Goal: Task Accomplishment & Management: Use online tool/utility

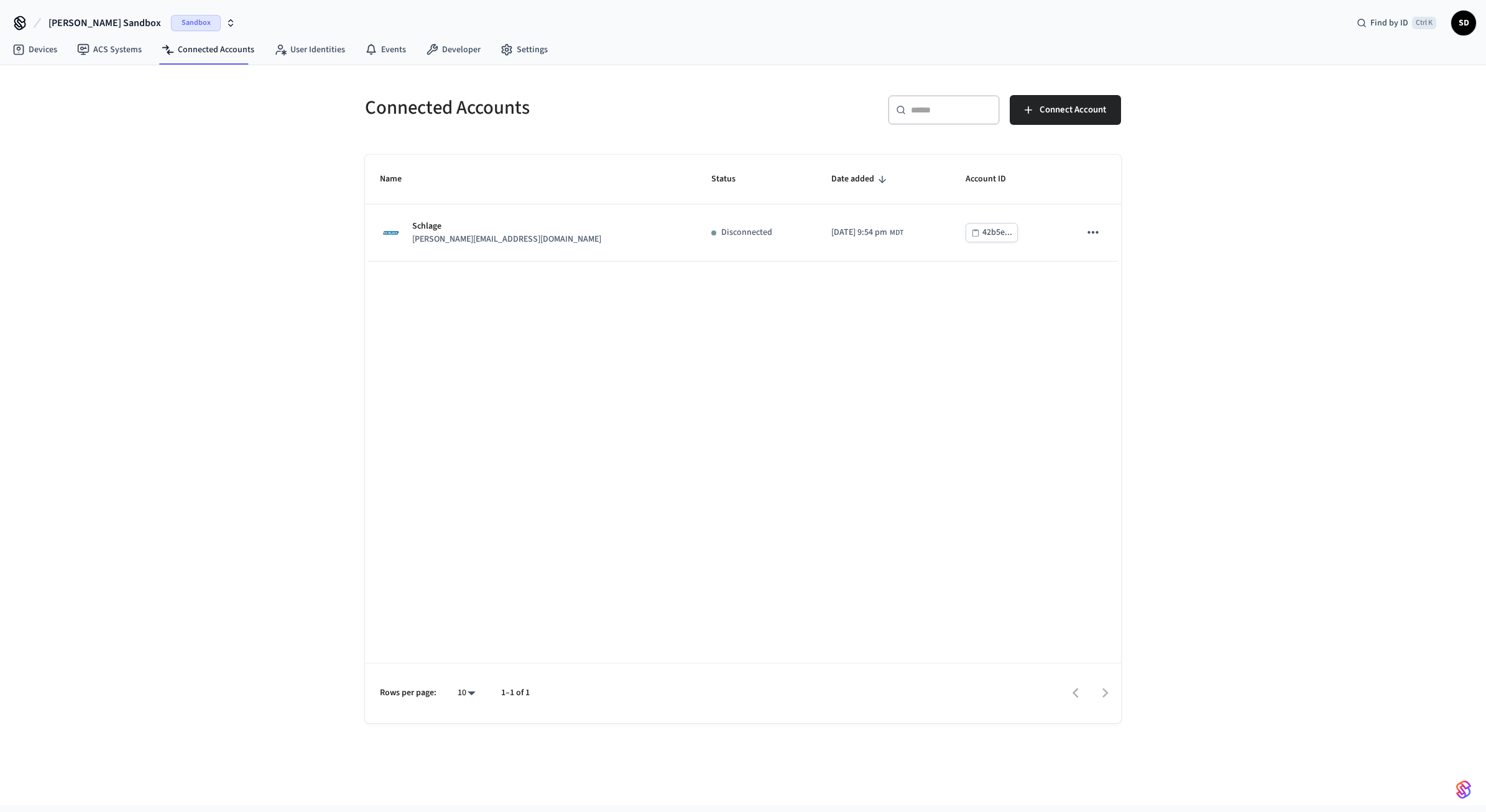
click at [743, 419] on div "Name Status Date added Account ID Schlage [PERSON_NAME][EMAIL_ADDRESS][DOMAIN_N…" at bounding box center [743, 439] width 756 height 568
click at [690, 440] on div "Name Status Date added Account ID Schlage [PERSON_NAME][EMAIL_ADDRESS][DOMAIN_N…" at bounding box center [743, 439] width 756 height 568
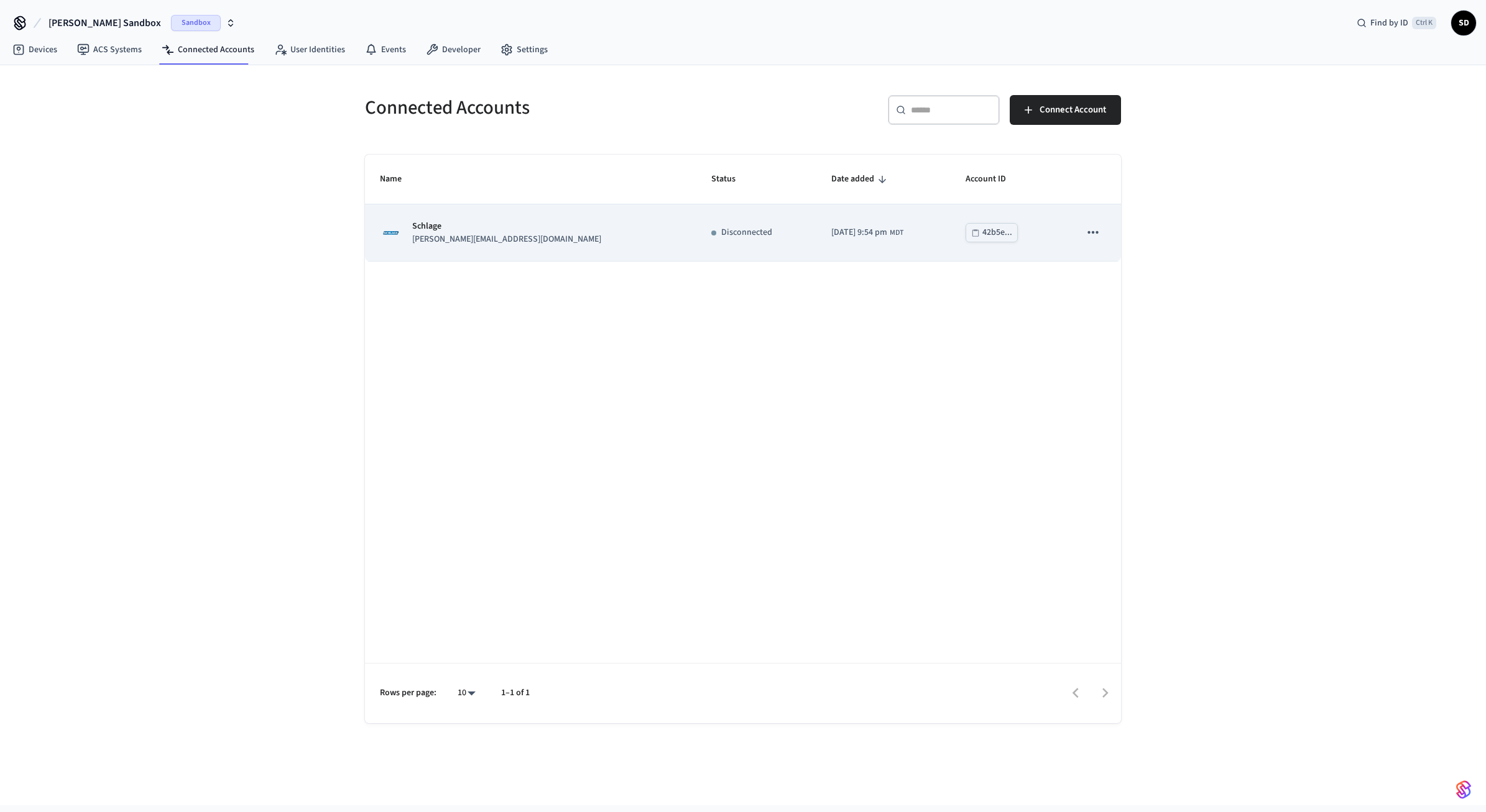
click at [1097, 239] on icon "sticky table" at bounding box center [1092, 232] width 16 height 16
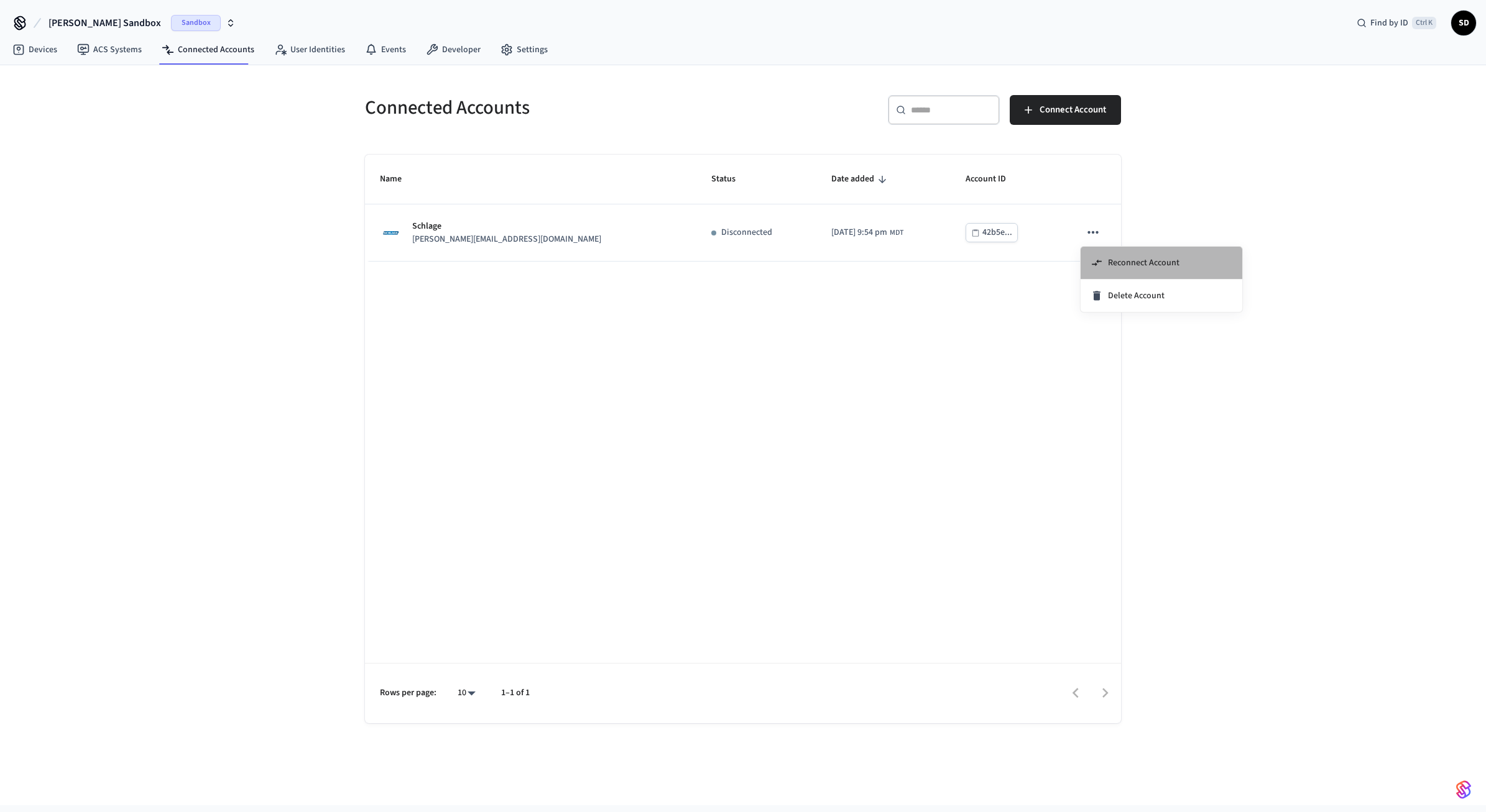
click at [1117, 265] on span "Reconnect Account" at bounding box center [1144, 263] width 71 height 13
drag, startPoint x: 784, startPoint y: 329, endPoint x: 756, endPoint y: 332, distance: 28.2
click at [784, 330] on div "Name Status Date added Account ID Schlage [PERSON_NAME][EMAIL_ADDRESS][DOMAIN_N…" at bounding box center [743, 439] width 756 height 568
click at [57, 61] on nav "Devices ACS Systems Connected Accounts User Identities Events Developer Settings" at bounding box center [280, 50] width 555 height 29
click at [51, 54] on link "Devices" at bounding box center [35, 50] width 64 height 22
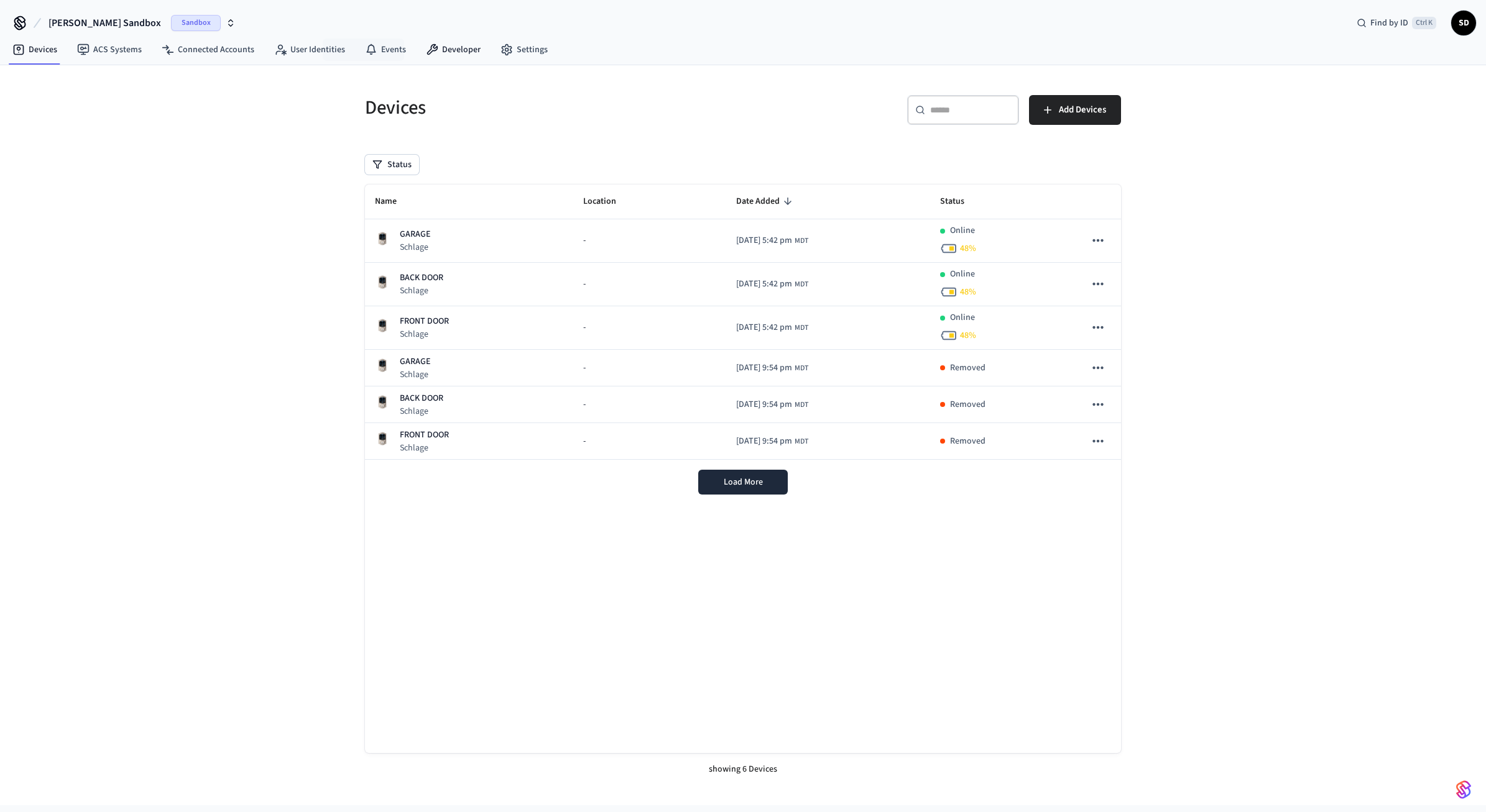
click at [484, 38] on nav "Devices ACS Systems Connected Accounts User Identities Events Developer Settings" at bounding box center [280, 50] width 555 height 29
click at [477, 43] on link "Developer" at bounding box center [453, 50] width 75 height 22
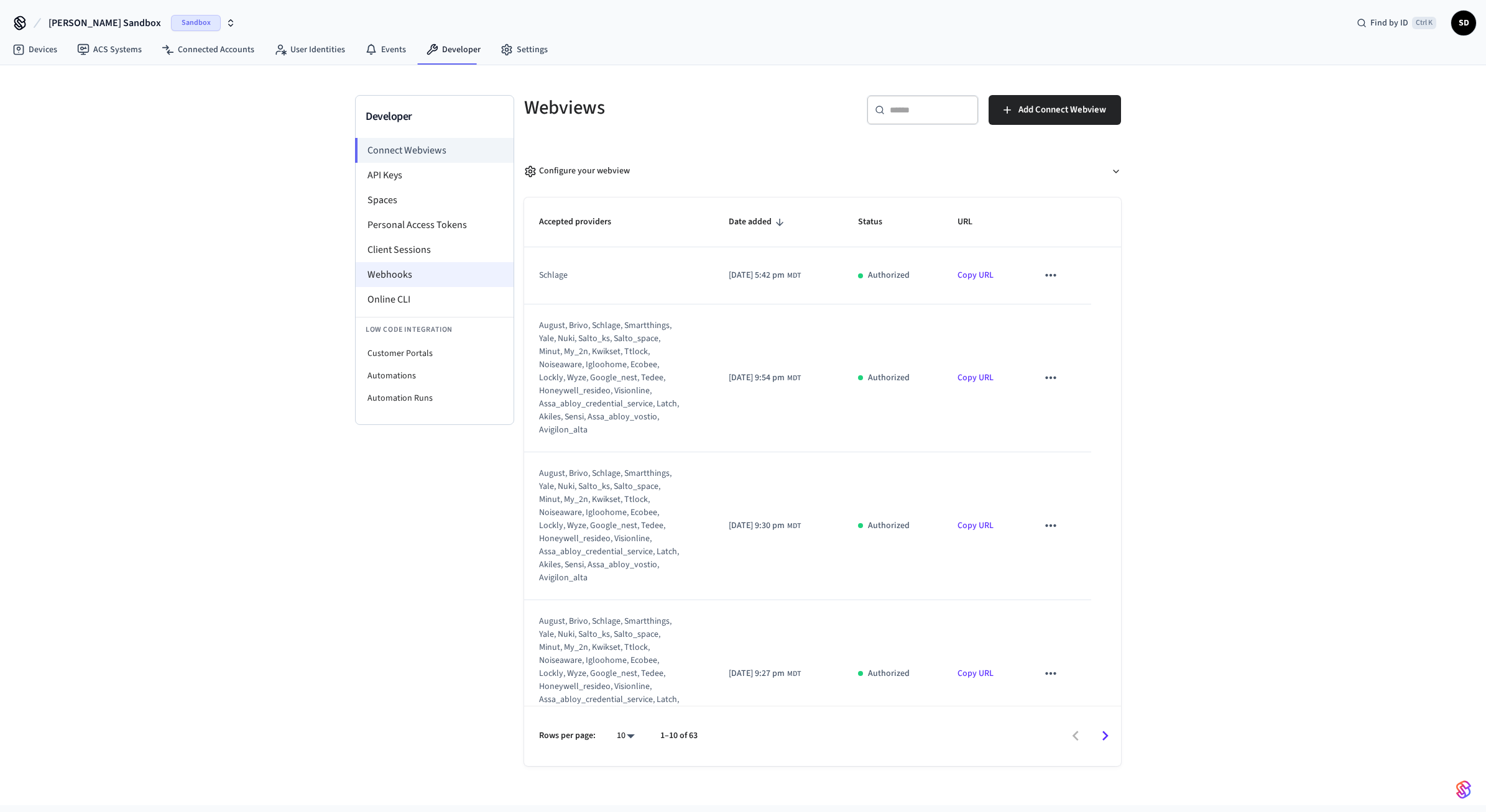
click at [418, 272] on li "Webhooks" at bounding box center [435, 275] width 158 height 25
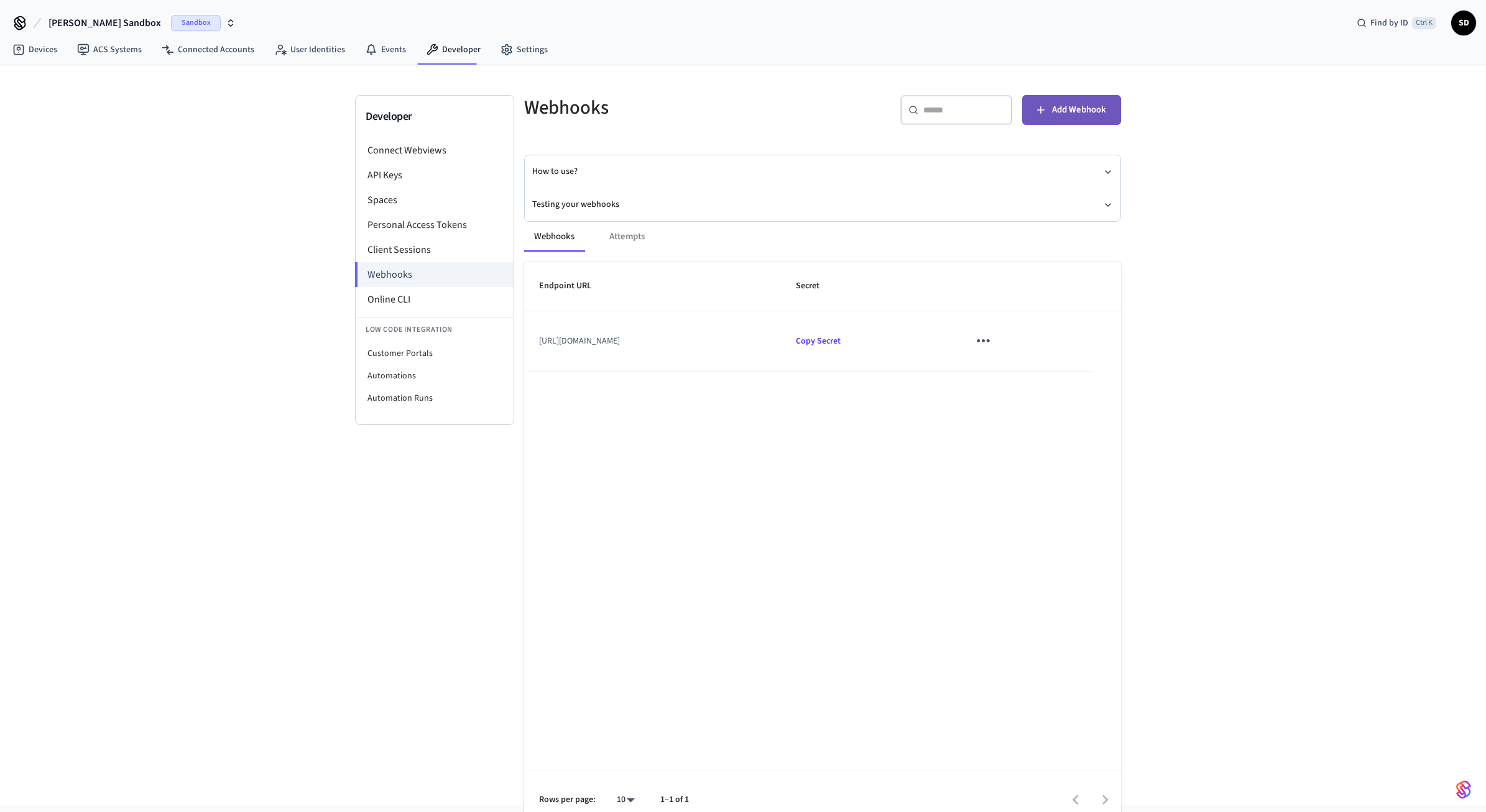
click at [1055, 113] on span "Add Webhook" at bounding box center [1078, 110] width 54 height 16
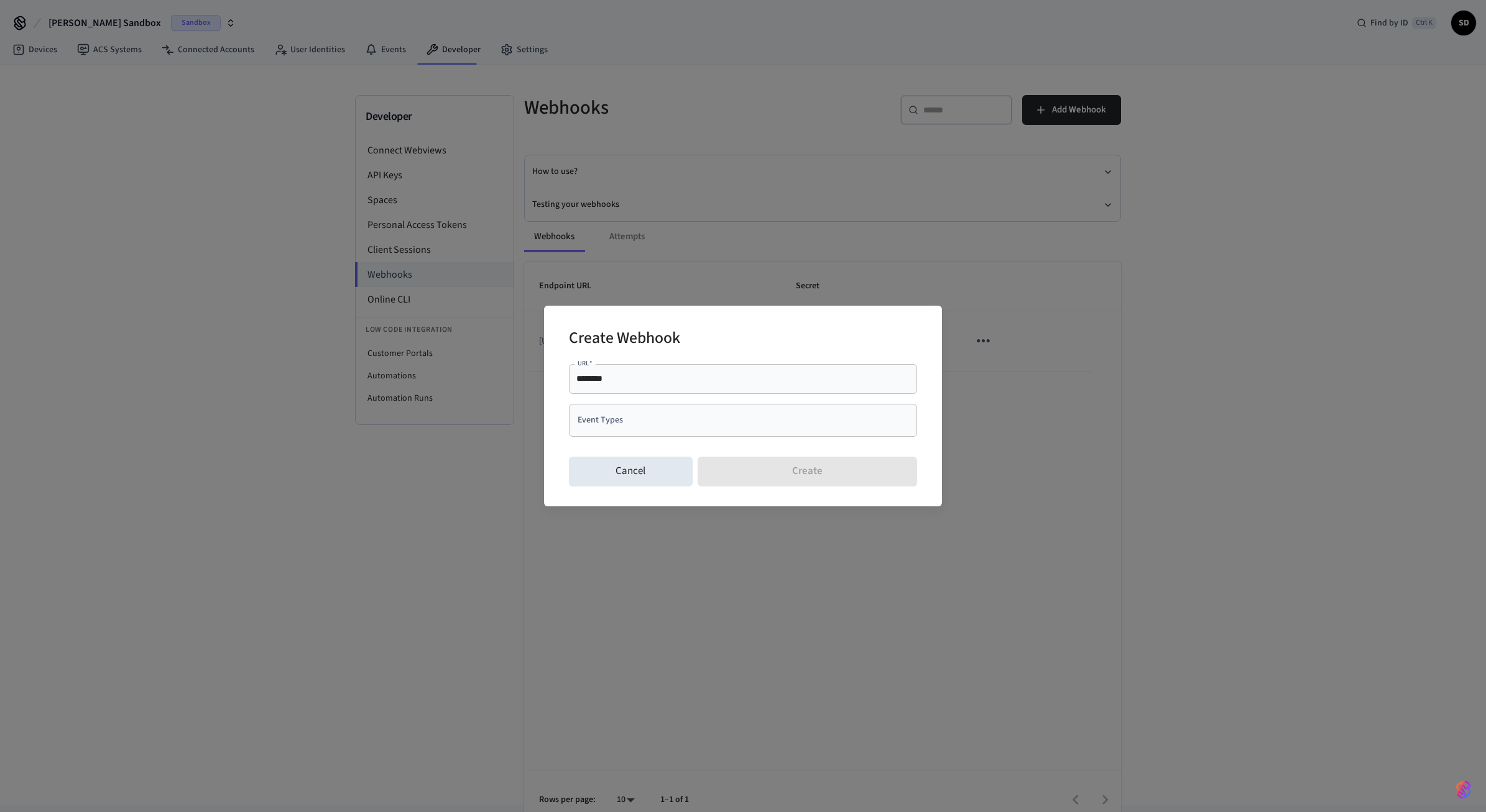
drag, startPoint x: 751, startPoint y: 321, endPoint x: 792, endPoint y: 332, distance: 42.4
click at [782, 333] on div "Create Webhook" at bounding box center [742, 340] width 348 height 38
drag, startPoint x: 693, startPoint y: 379, endPoint x: 396, endPoint y: 379, distance: 297.0
click at [576, 379] on input "********" at bounding box center [743, 379] width 333 height 13
paste input "**********"
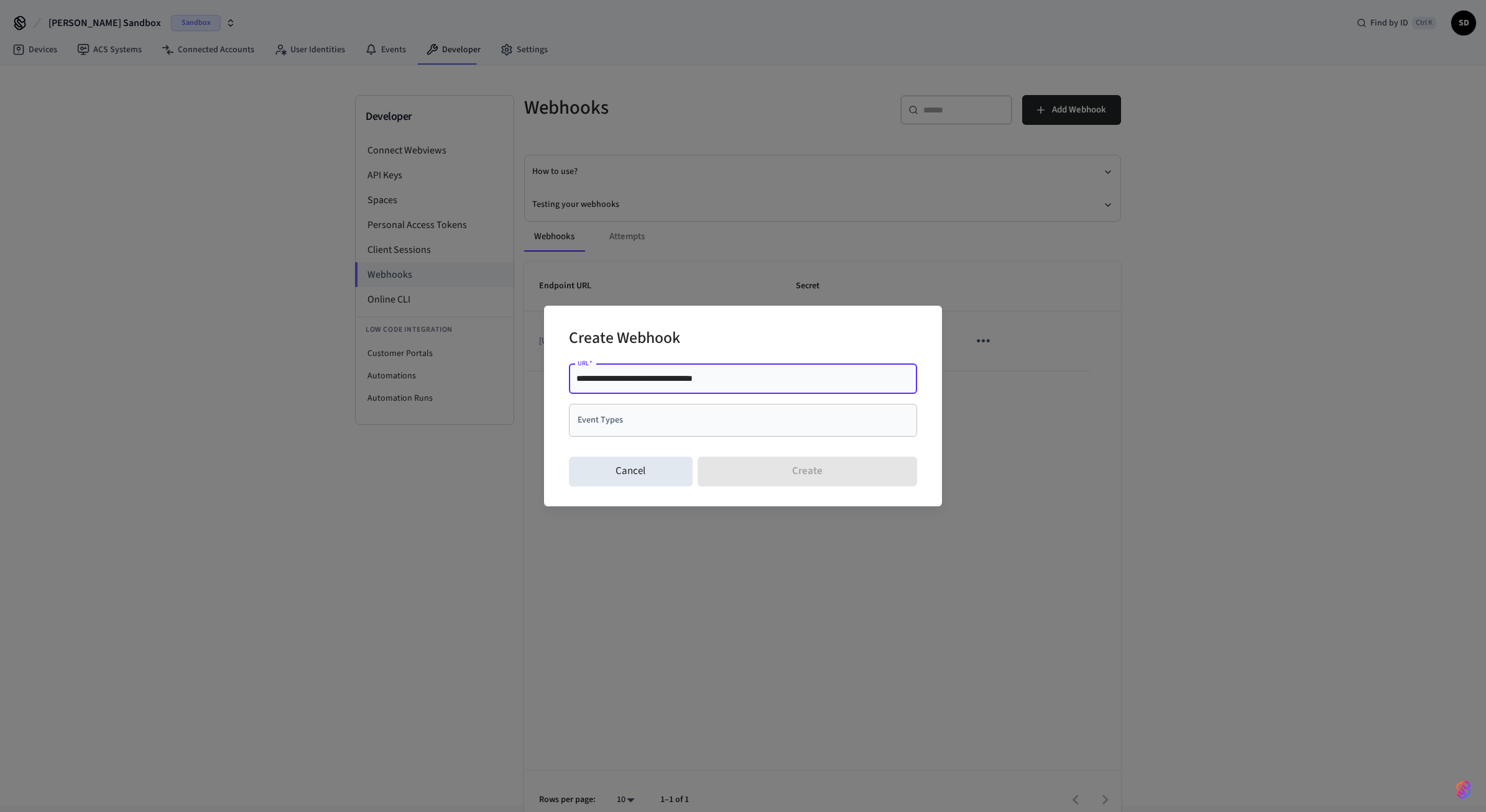
click at [784, 376] on input "**********" at bounding box center [743, 379] width 333 height 13
click at [726, 433] on div "Event Types" at bounding box center [742, 420] width 348 height 33
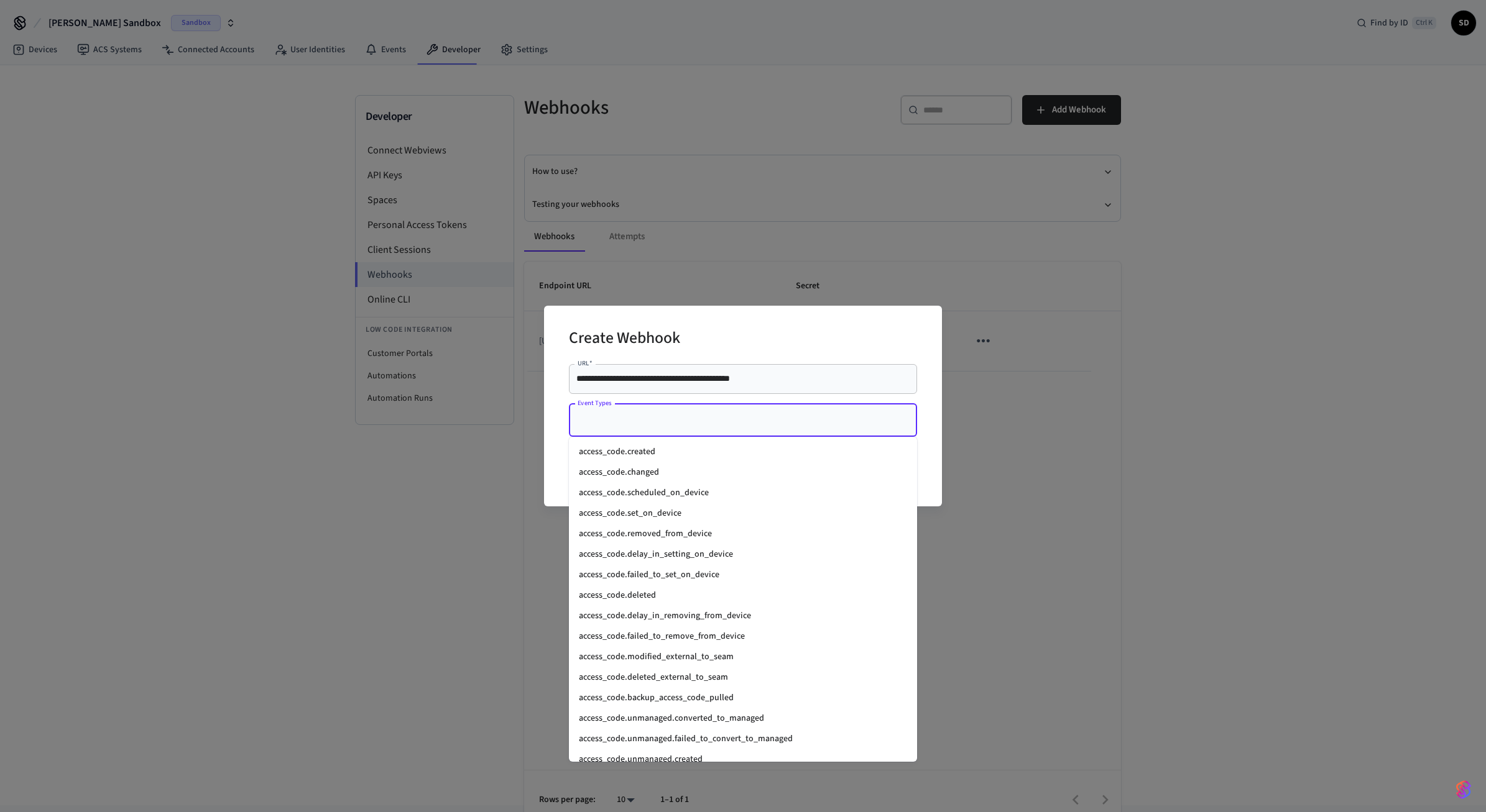
click at [668, 447] on li "access_code.created" at bounding box center [742, 451] width 348 height 20
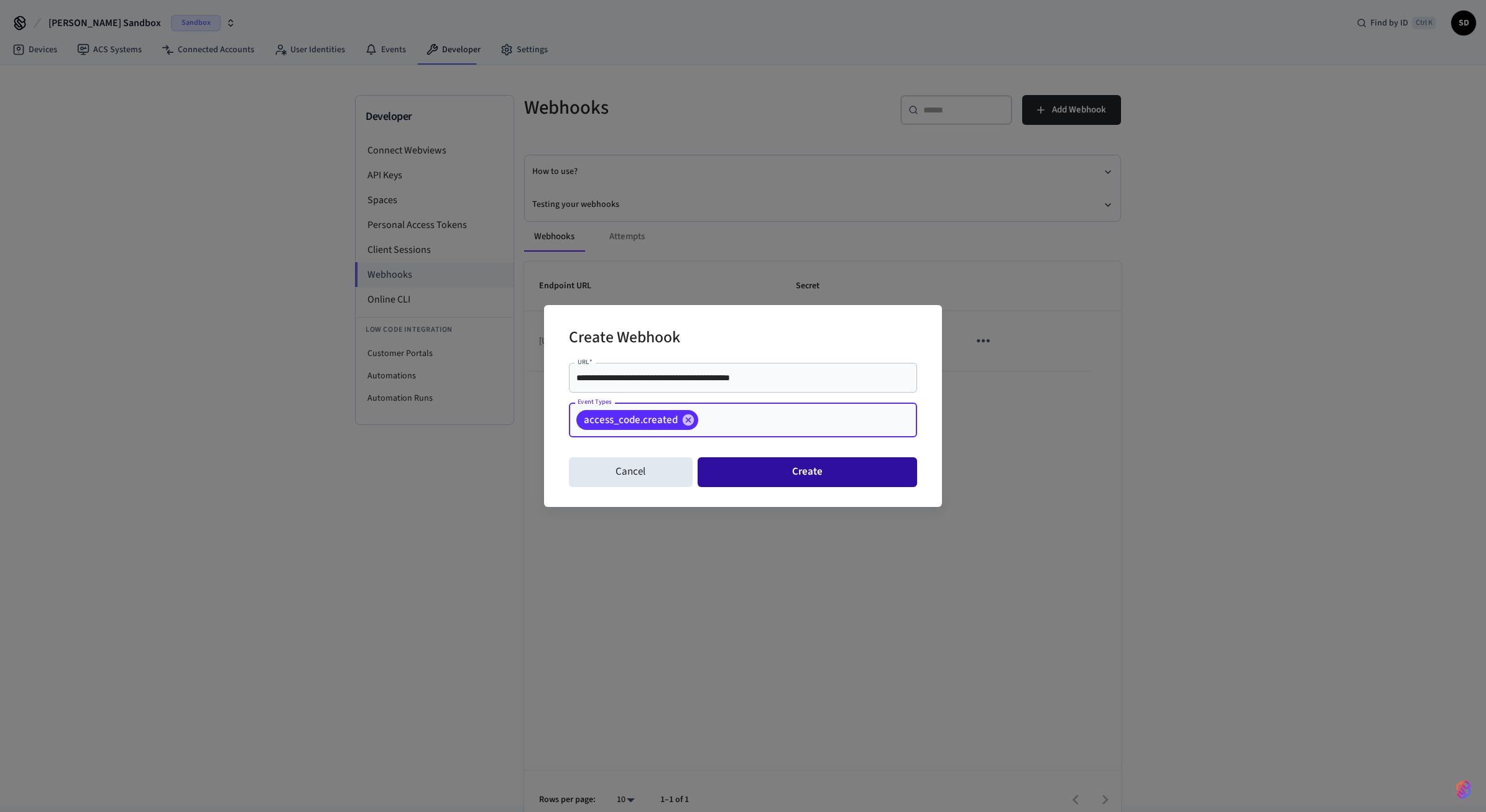
click at [756, 473] on button "Create" at bounding box center [807, 472] width 219 height 30
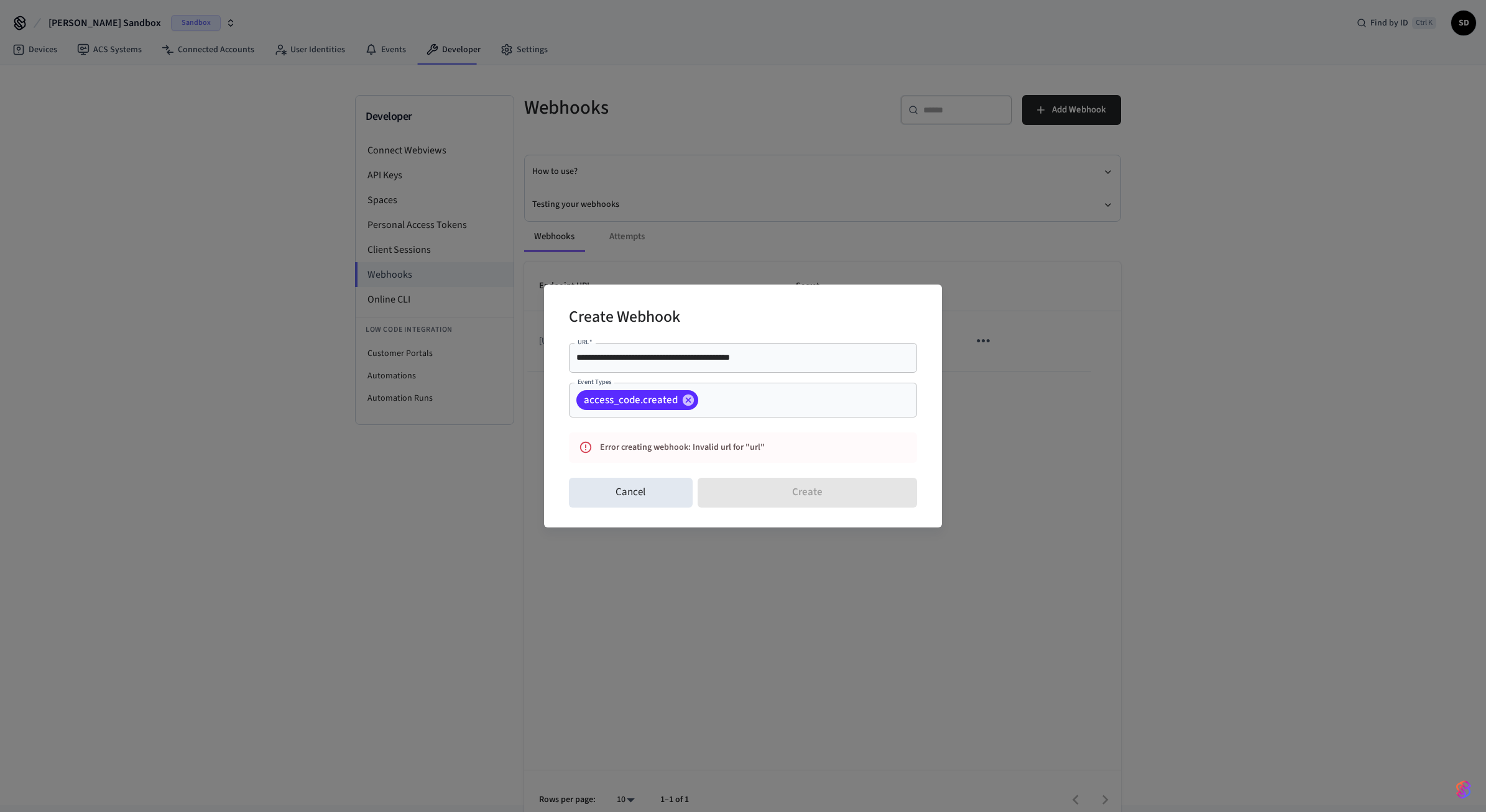
click at [714, 363] on input "**********" at bounding box center [743, 358] width 333 height 13
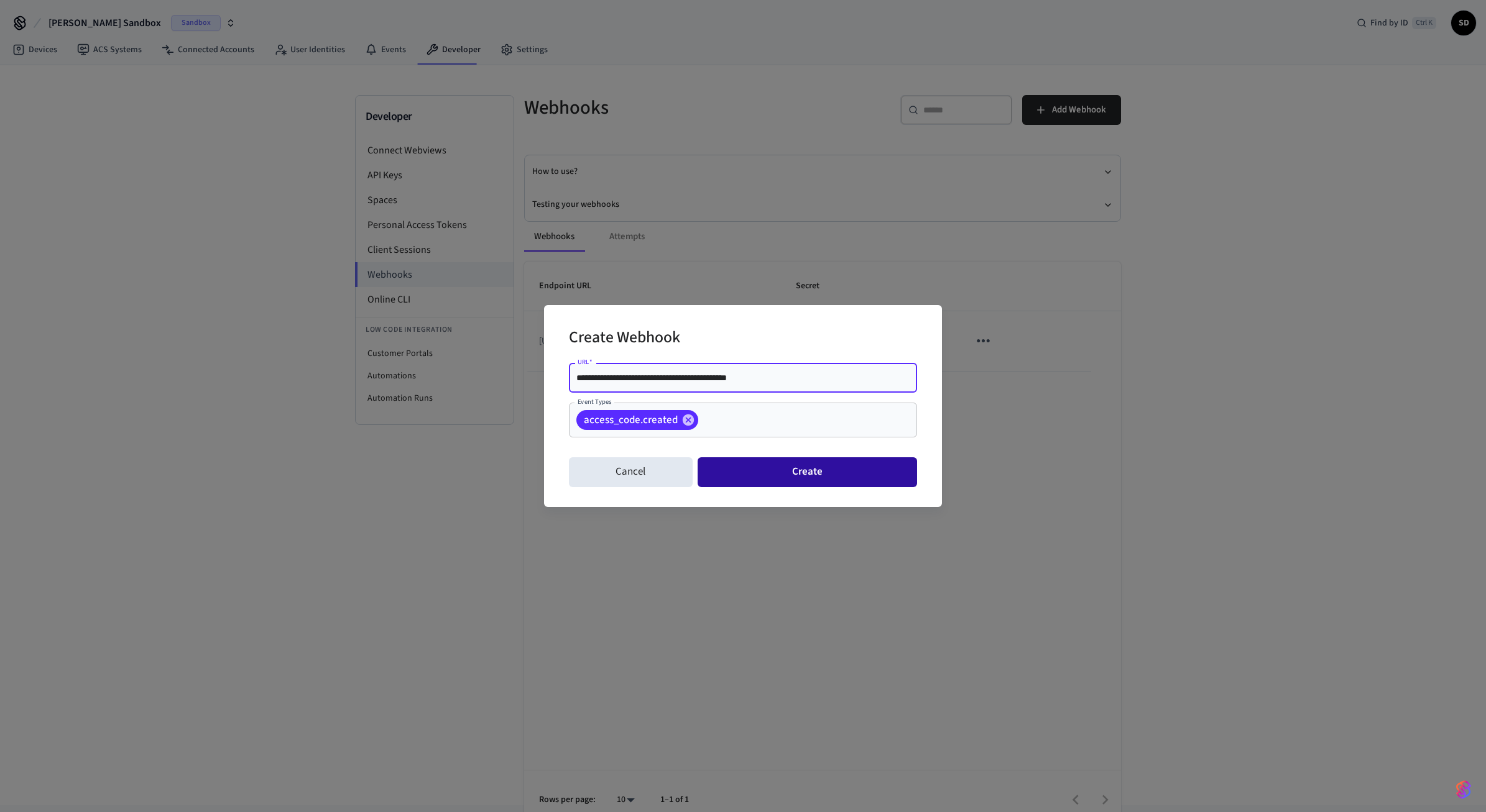
type input "**********"
click at [766, 471] on button "Create" at bounding box center [807, 472] width 219 height 30
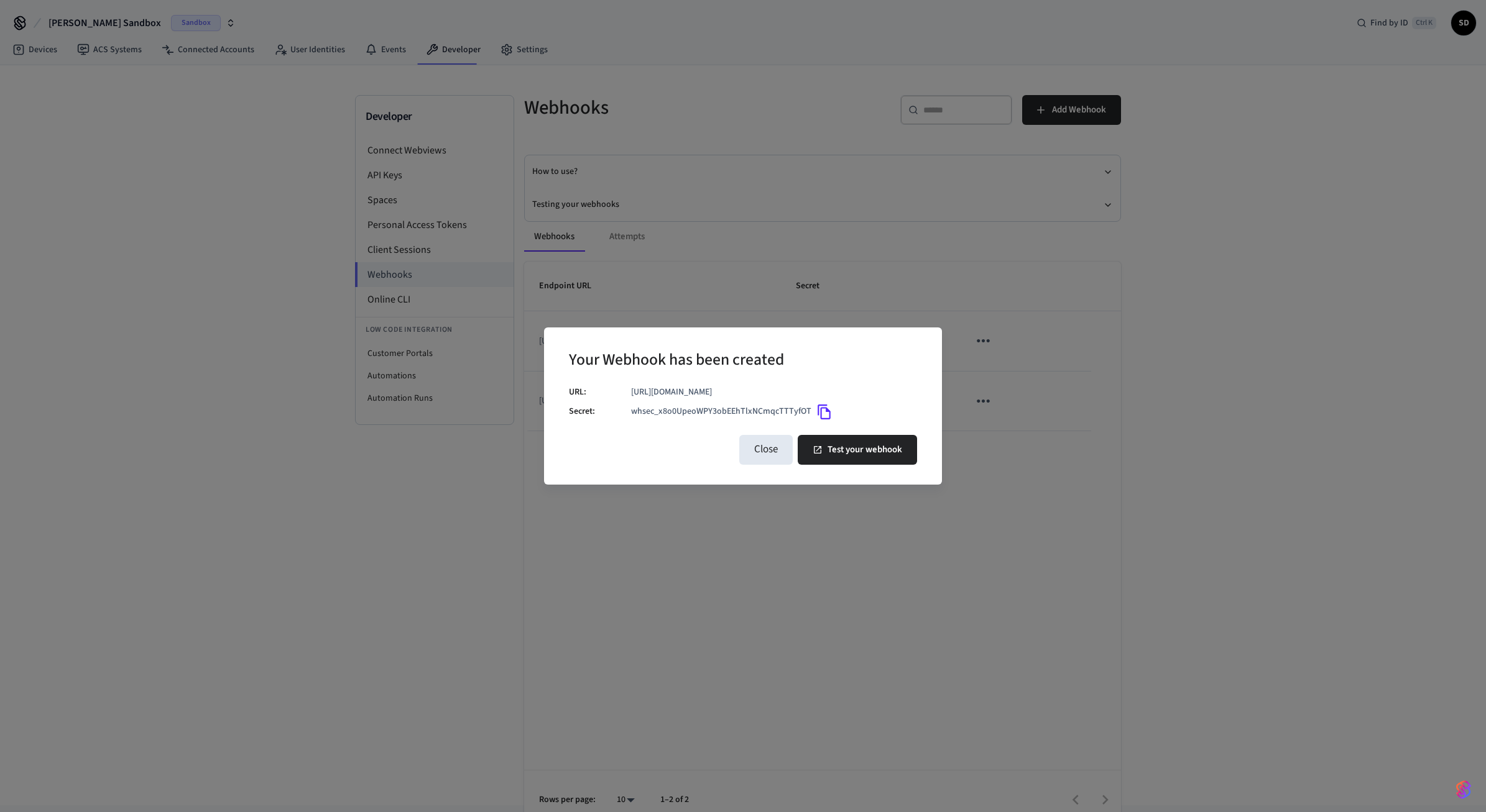
click at [818, 412] on icon "Copy" at bounding box center [824, 412] width 13 height 15
click at [873, 446] on button "Test your webhook" at bounding box center [857, 449] width 119 height 30
click at [772, 451] on button "Close" at bounding box center [766, 449] width 53 height 30
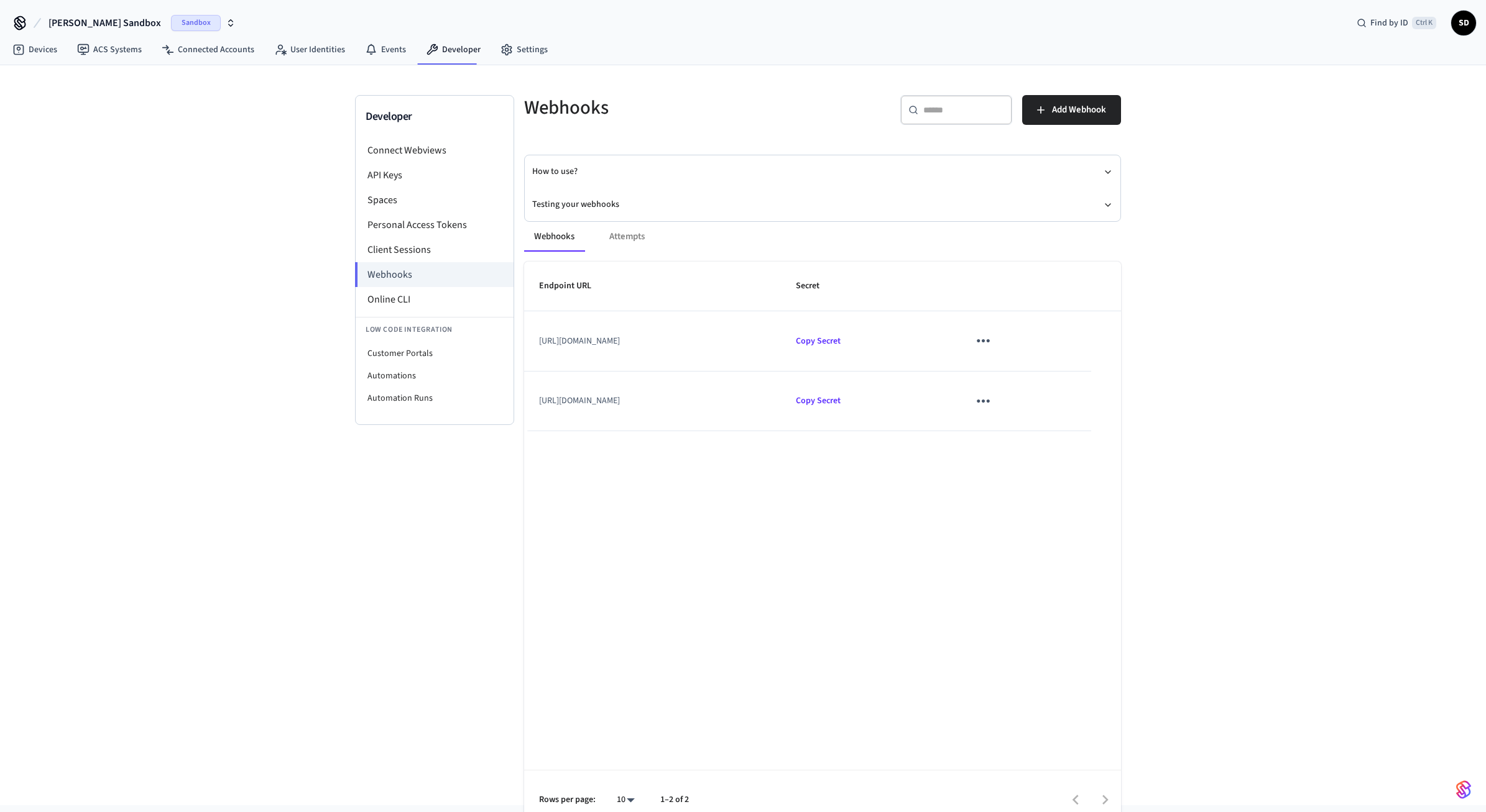
click at [707, 336] on td "[URL][DOMAIN_NAME]" at bounding box center [652, 341] width 257 height 59
click at [993, 340] on icon "sticky table" at bounding box center [983, 341] width 20 height 20
click at [1056, 368] on li "Edit" at bounding box center [1061, 378] width 59 height 34
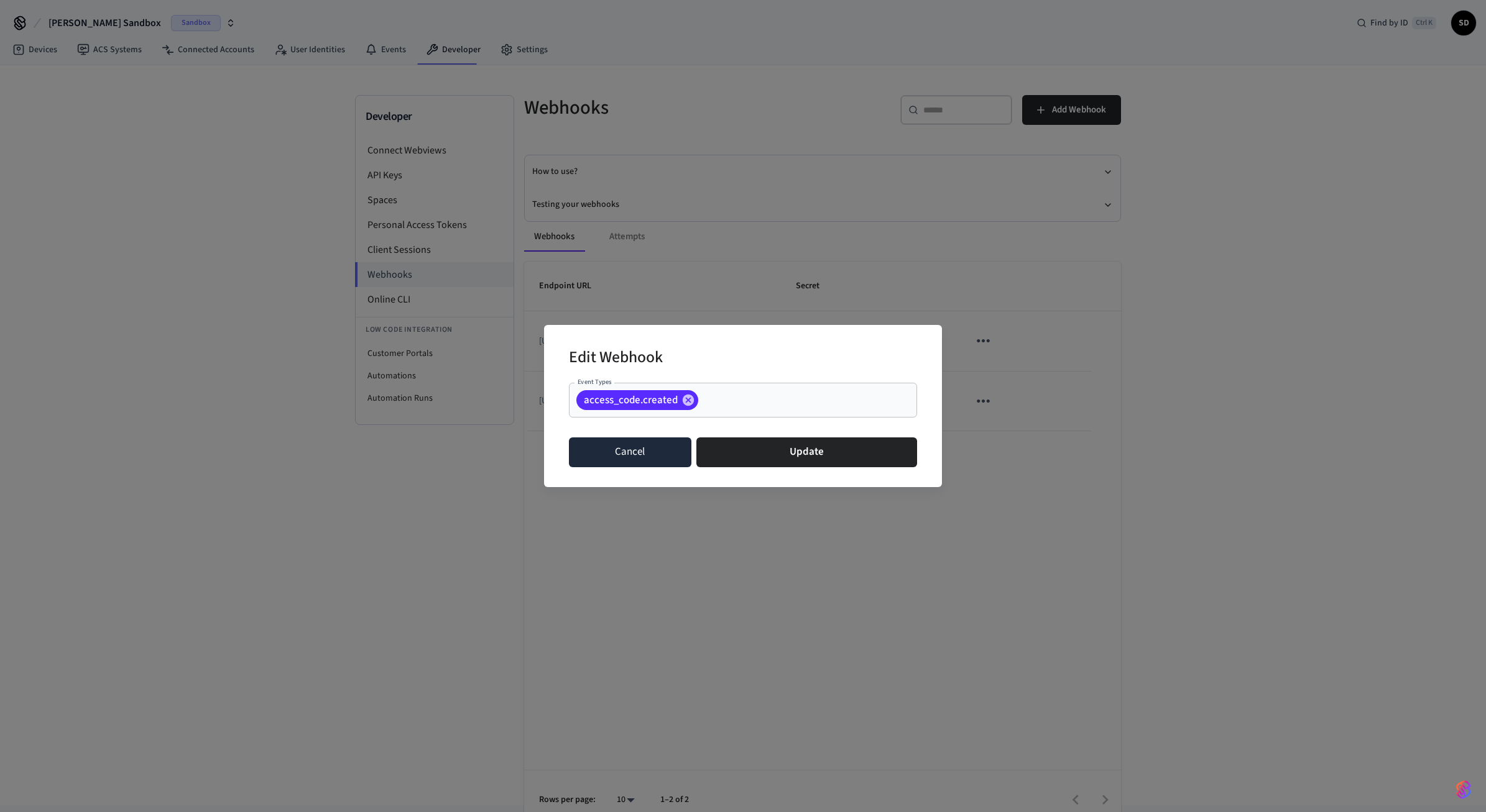
click at [628, 456] on button "Cancel" at bounding box center [630, 452] width 123 height 30
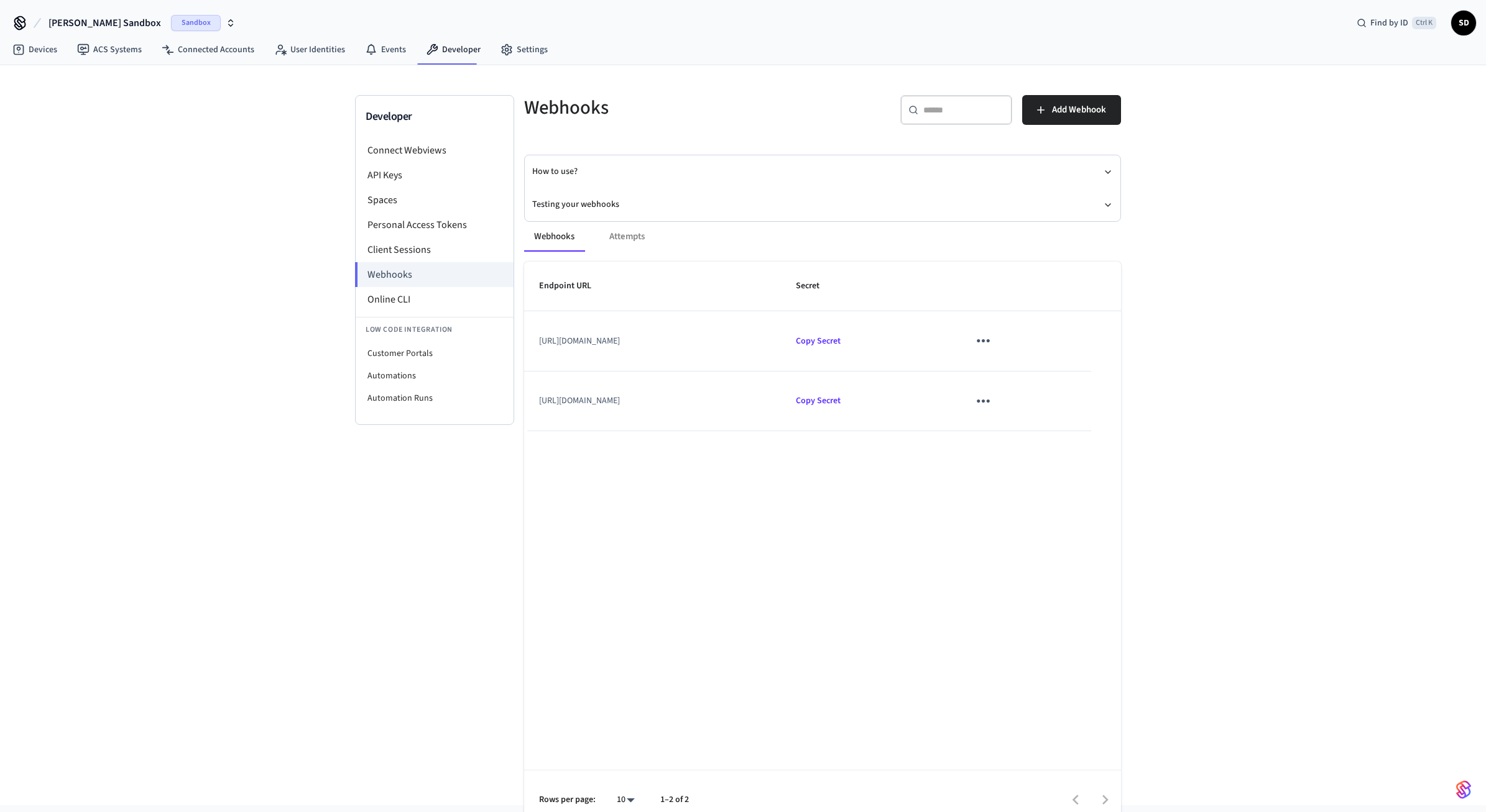
drag, startPoint x: 747, startPoint y: 339, endPoint x: 515, endPoint y: 332, distance: 232.1
click at [524, 331] on div "Endpoint URL Secret [URL][DOMAIN_NAME] Copy Secret [URL][DOMAIN_NAME] Copy Secr…" at bounding box center [822, 346] width 597 height 169
copy td "[URL][DOMAIN_NAME]"
click at [1097, 118] on button "Add Webhook" at bounding box center [1071, 110] width 99 height 30
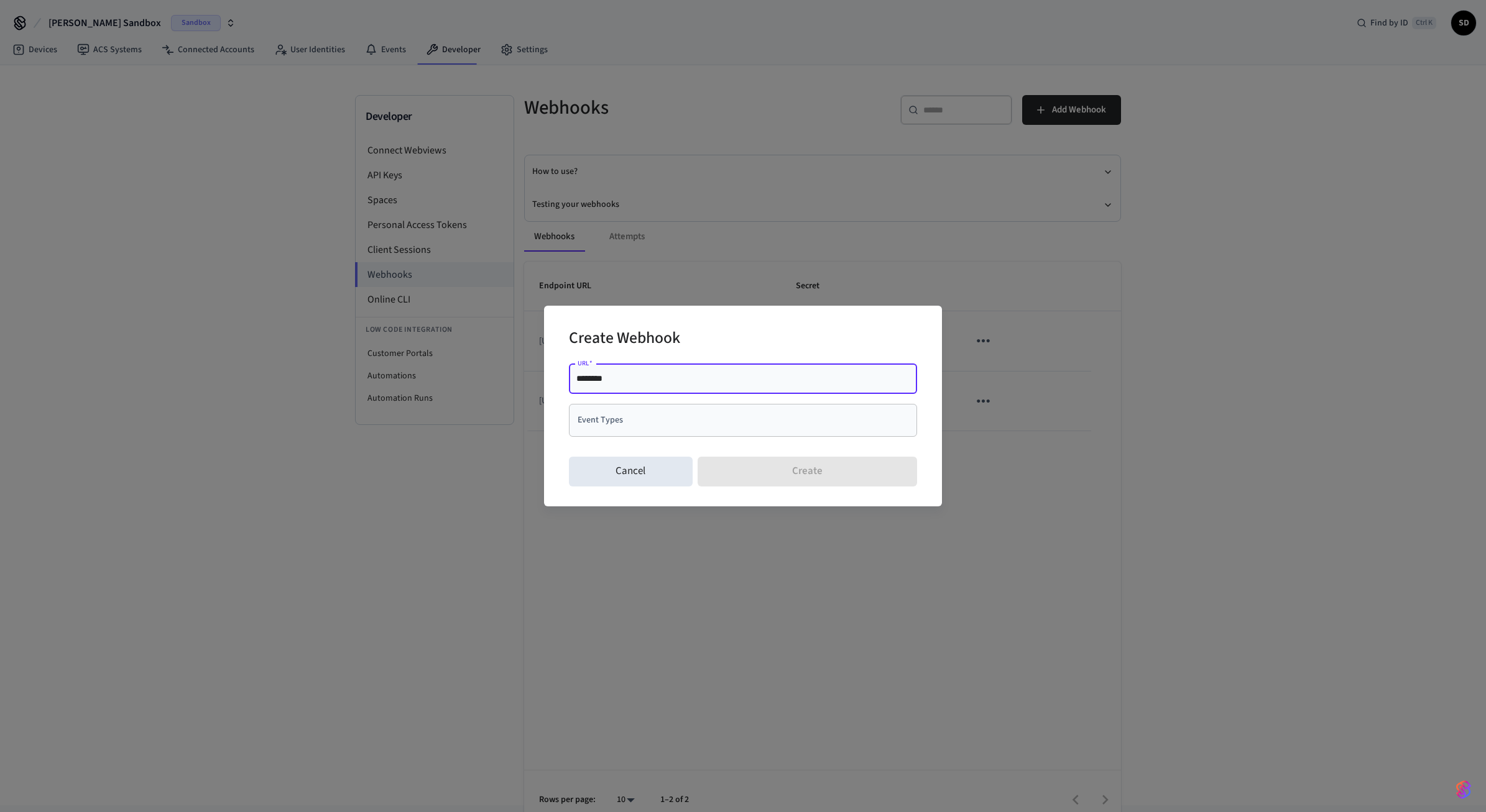
click at [738, 378] on input "********" at bounding box center [743, 379] width 333 height 13
drag, startPoint x: 741, startPoint y: 379, endPoint x: 291, endPoint y: 356, distance: 450.6
click at [576, 372] on input "********" at bounding box center [743, 379] width 333 height 13
click at [714, 379] on input "**********" at bounding box center [743, 379] width 333 height 13
type input "**********"
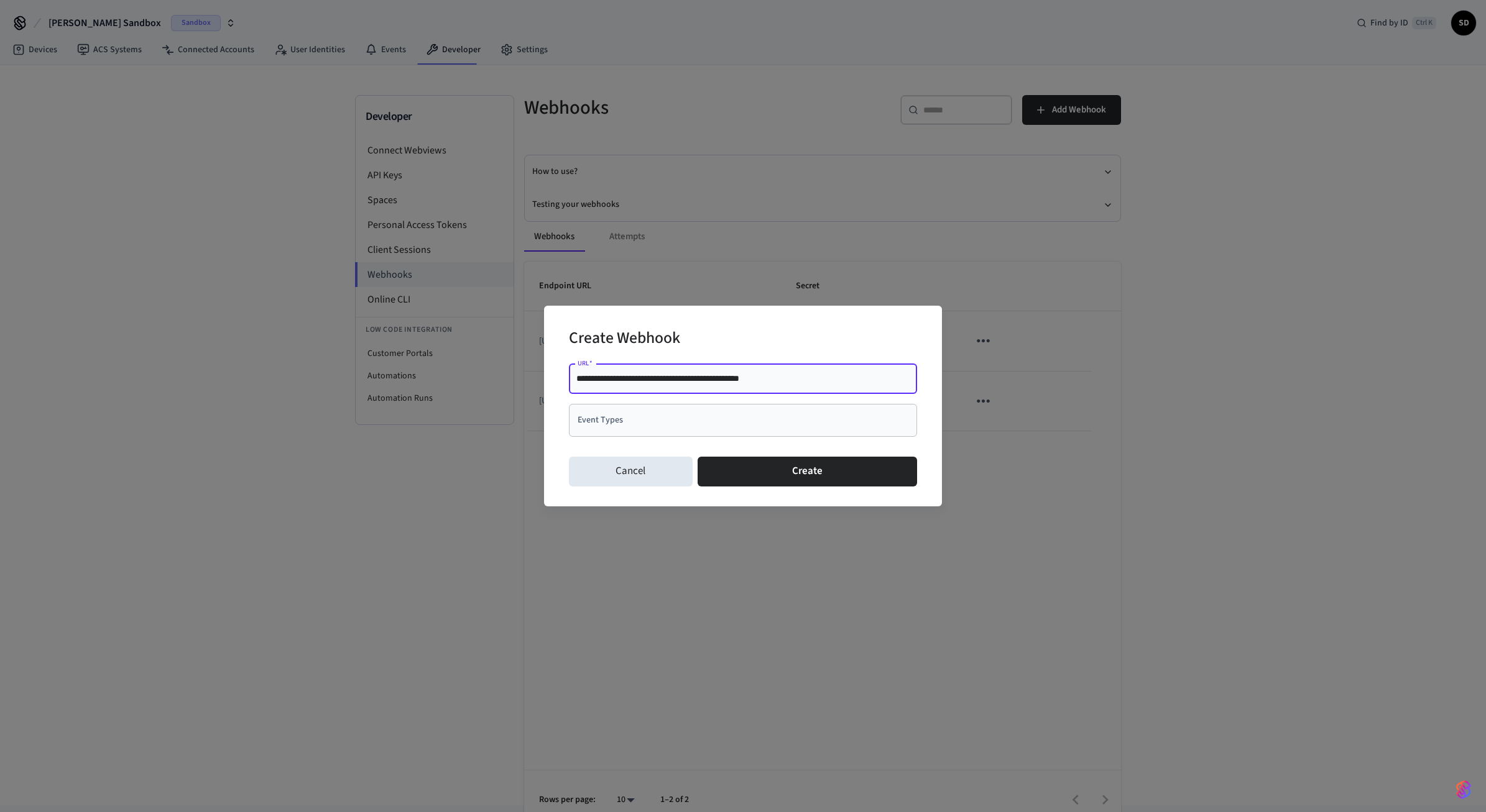
click at [796, 420] on input "Event Types" at bounding box center [733, 420] width 319 height 22
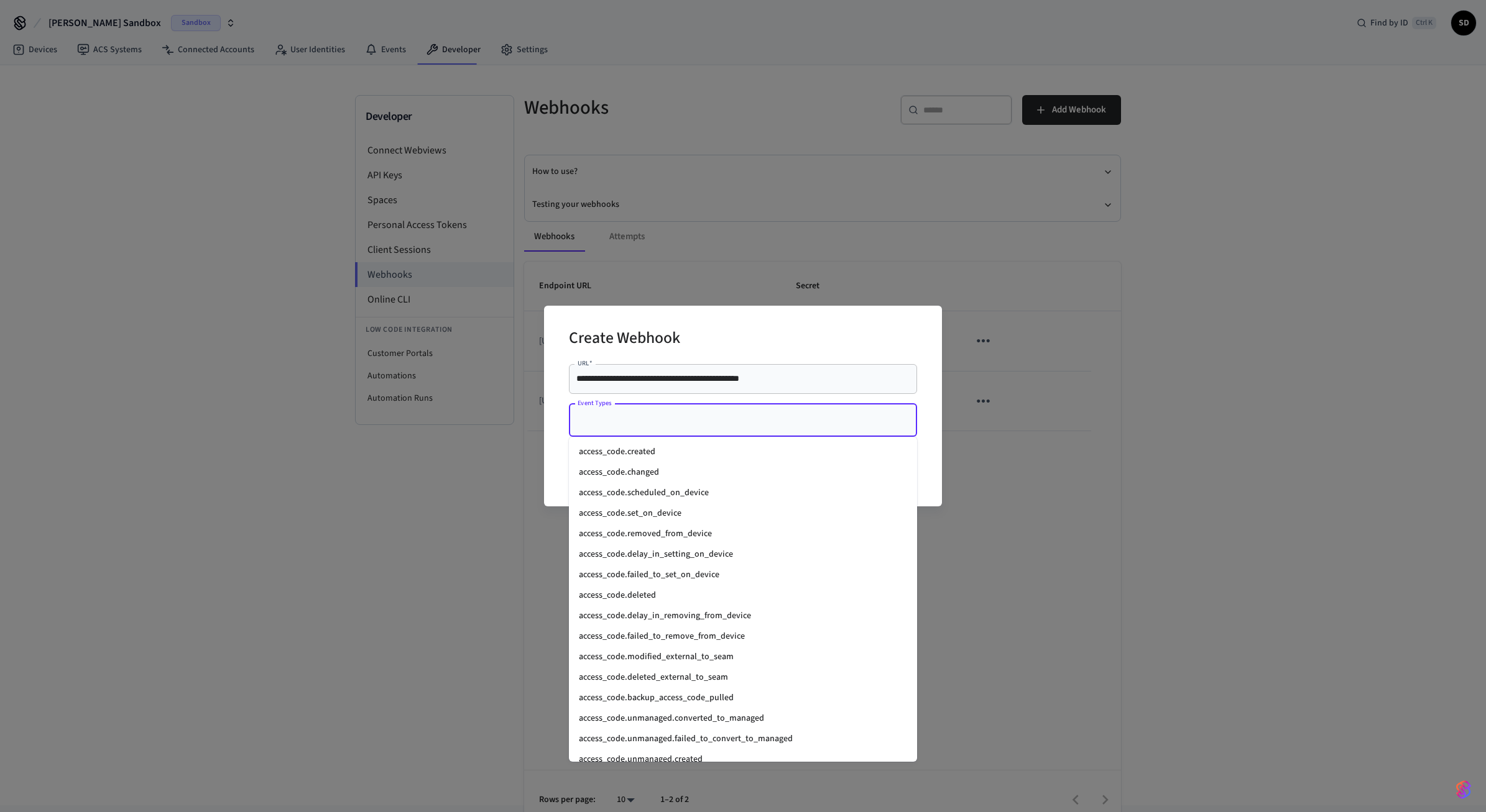
click at [671, 447] on li "access_code.created" at bounding box center [742, 451] width 348 height 20
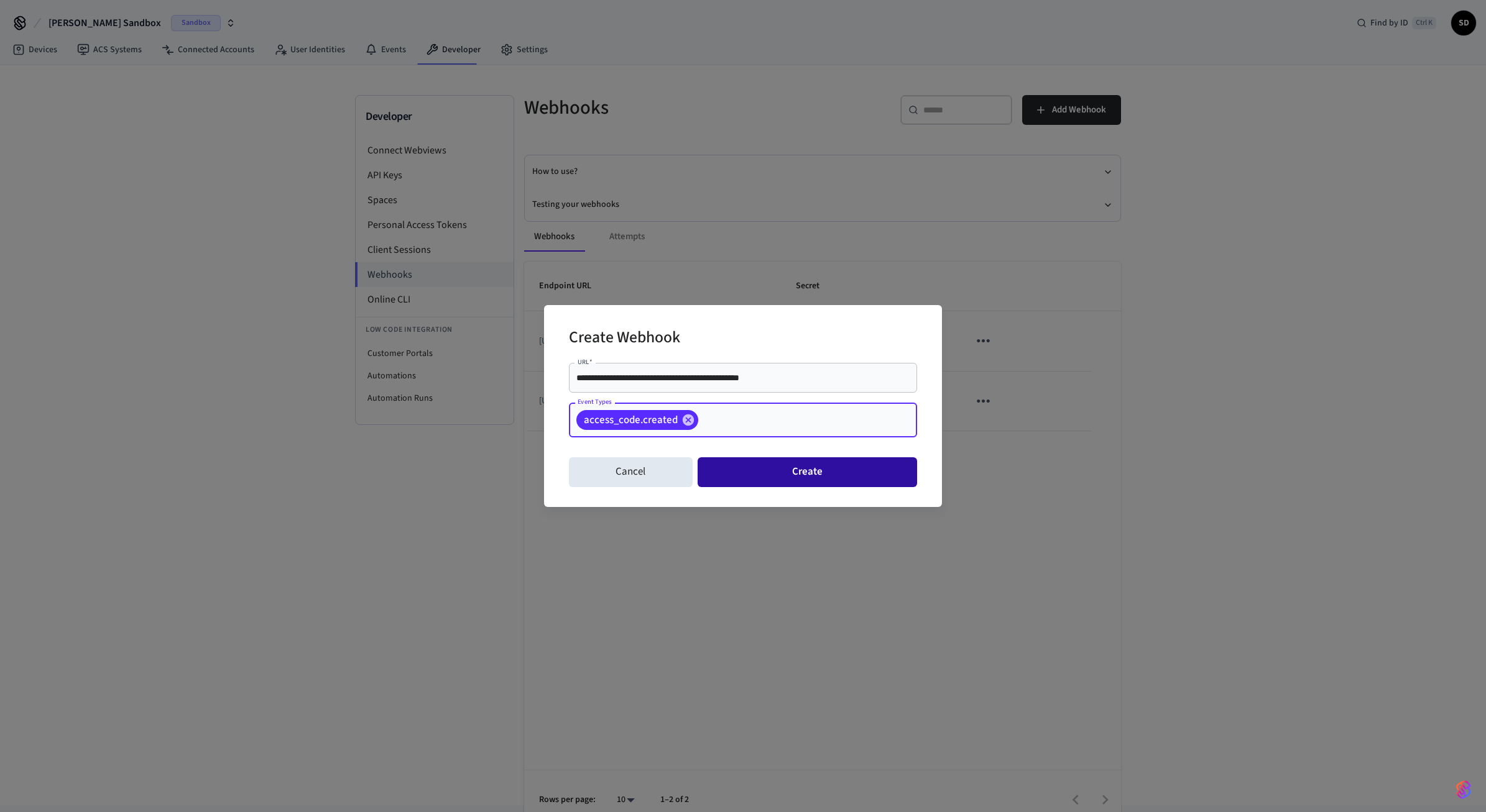
click at [786, 481] on button "Create" at bounding box center [807, 472] width 219 height 30
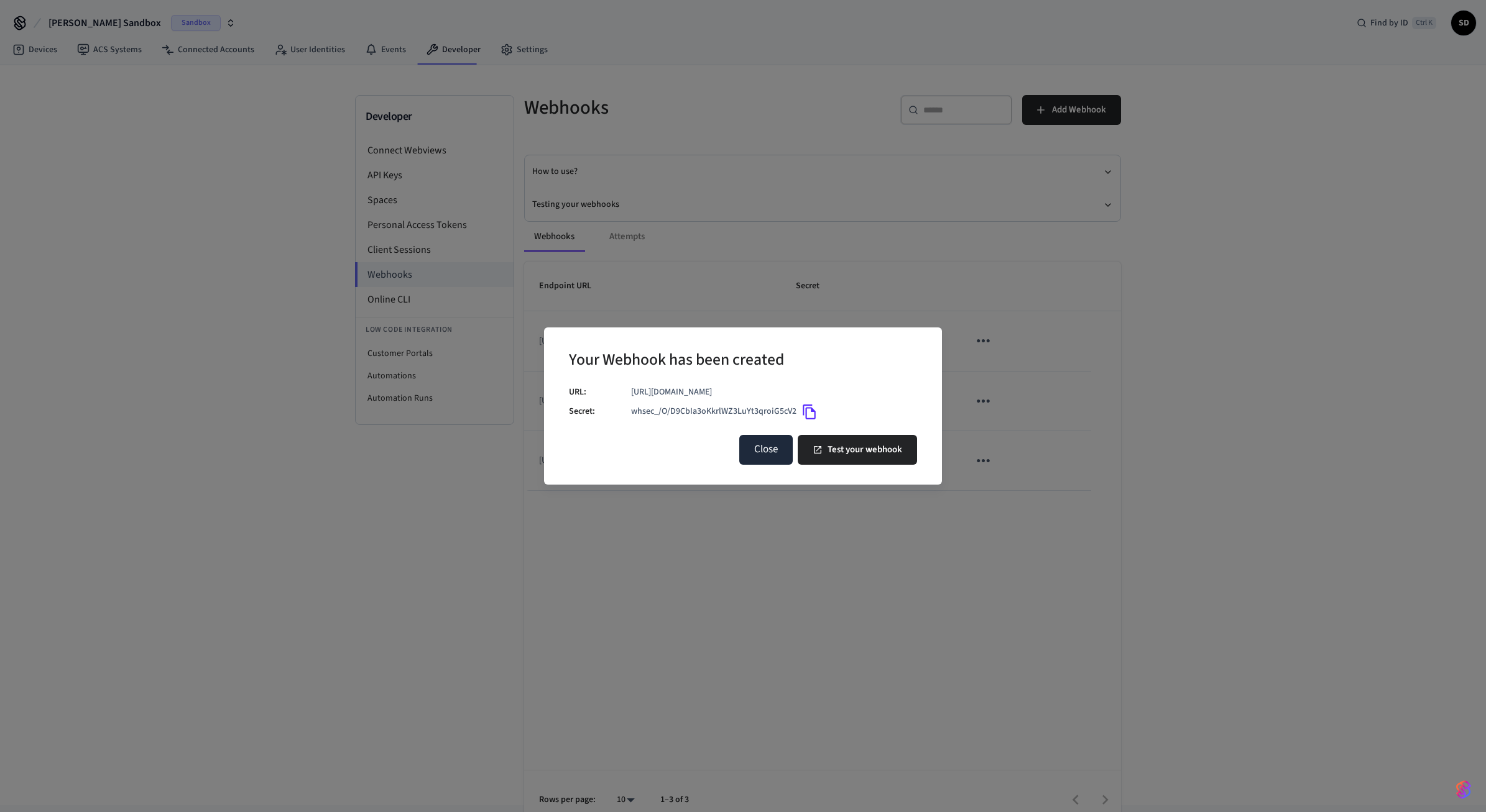
drag, startPoint x: 766, startPoint y: 449, endPoint x: 785, endPoint y: 449, distance: 19.0
click at [766, 449] on button "Close" at bounding box center [766, 449] width 53 height 30
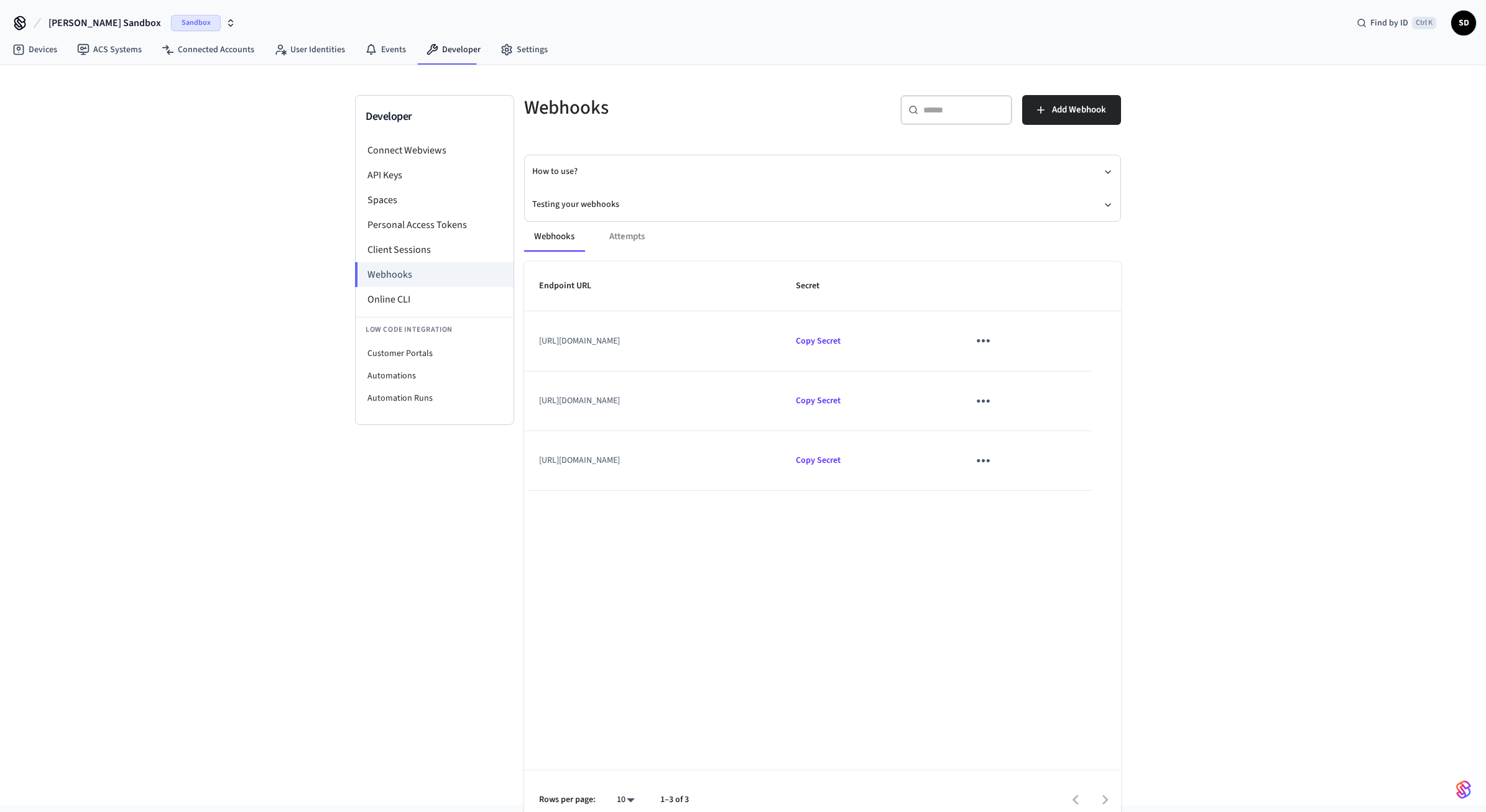
drag, startPoint x: 1390, startPoint y: 225, endPoint x: 1053, endPoint y: 514, distance: 443.9
click at [1053, 514] on div "Developer Connect Webviews API Keys Spaces Personal Access Tokens Client Sessio…" at bounding box center [743, 435] width 1486 height 740
click at [890, 75] on div "Developer Connect Webviews API Keys Spaces Personal Access Tokens Client Sessio…" at bounding box center [743, 435] width 1486 height 740
click at [108, 230] on div "Developer Connect Webviews API Keys Spaces Personal Access Tokens Client Sessio…" at bounding box center [743, 435] width 1486 height 740
click at [186, 46] on link "Connected Accounts" at bounding box center [208, 50] width 113 height 22
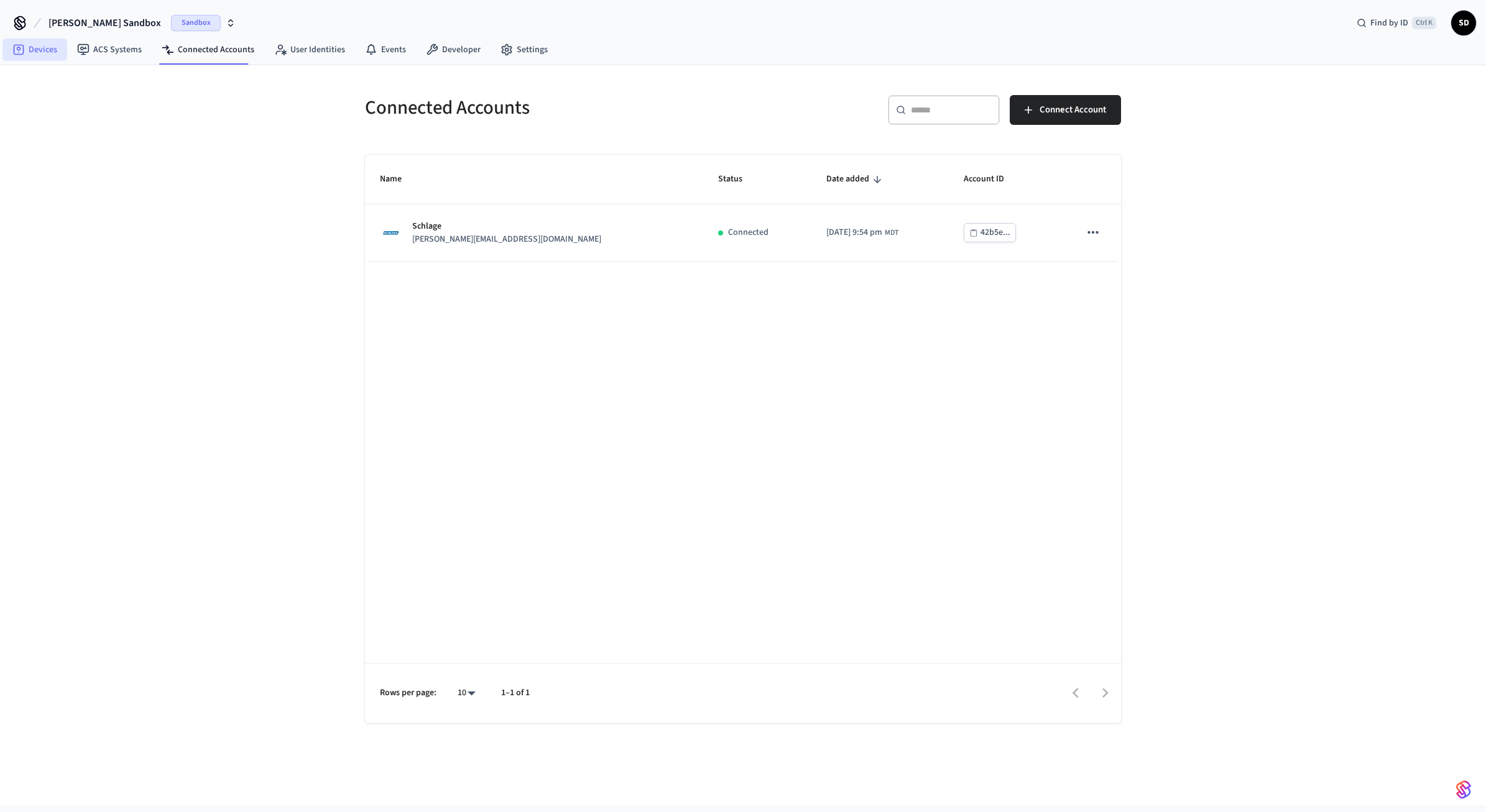
click at [20, 48] on icon at bounding box center [19, 50] width 13 height 13
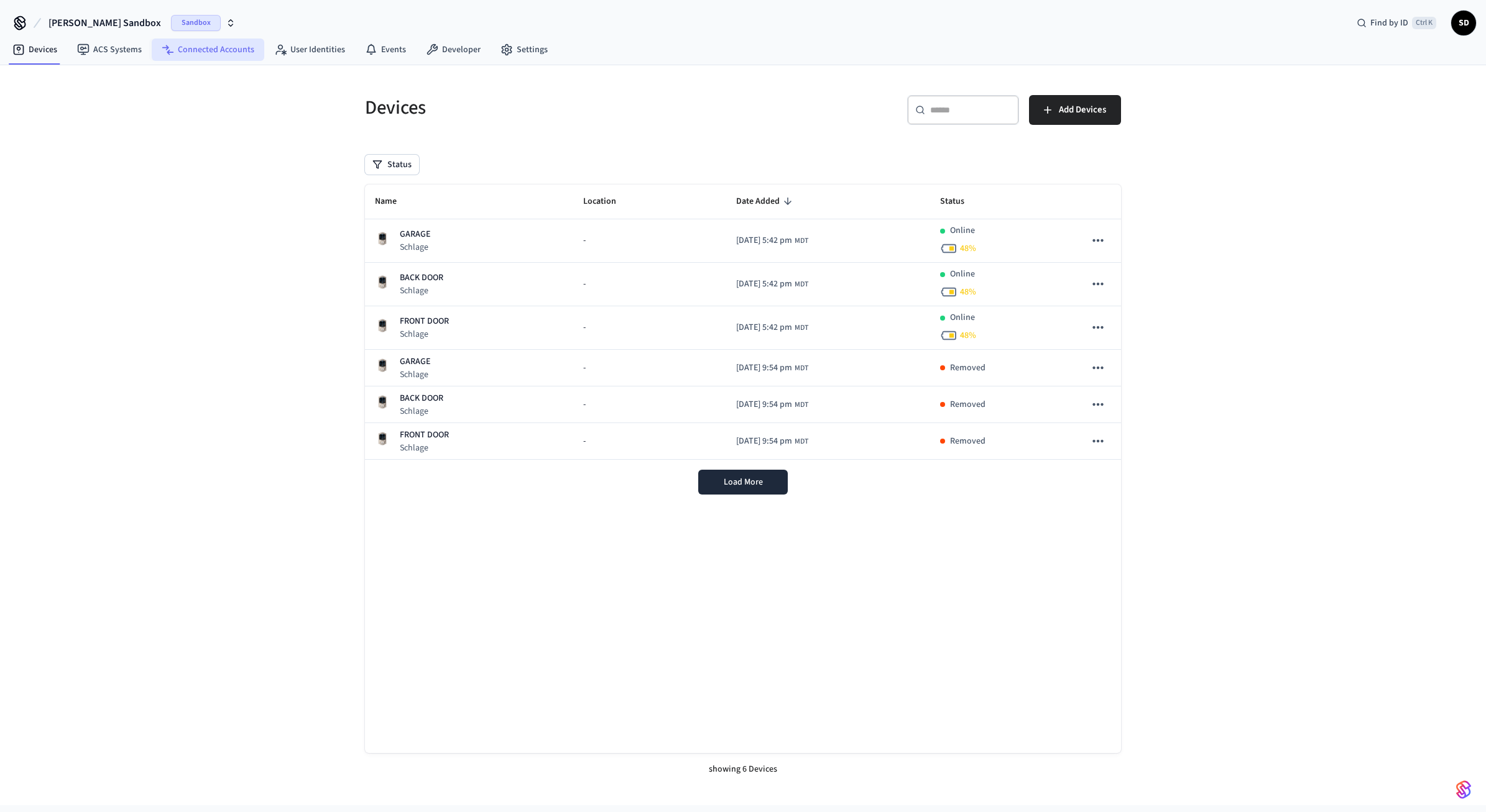
click at [221, 49] on link "Connected Accounts" at bounding box center [208, 50] width 113 height 22
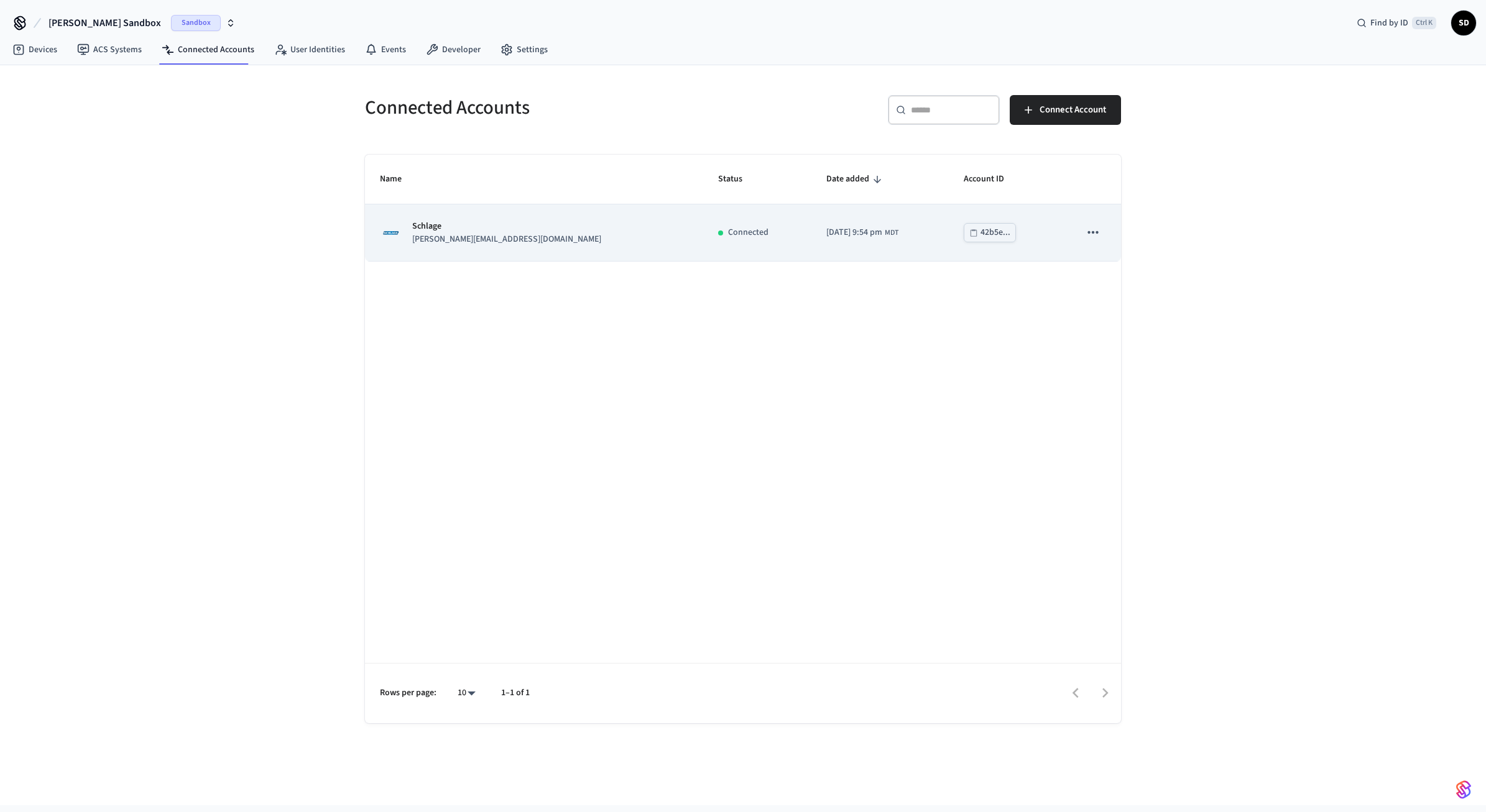
click at [1097, 231] on icon "sticky table" at bounding box center [1092, 232] width 16 height 16
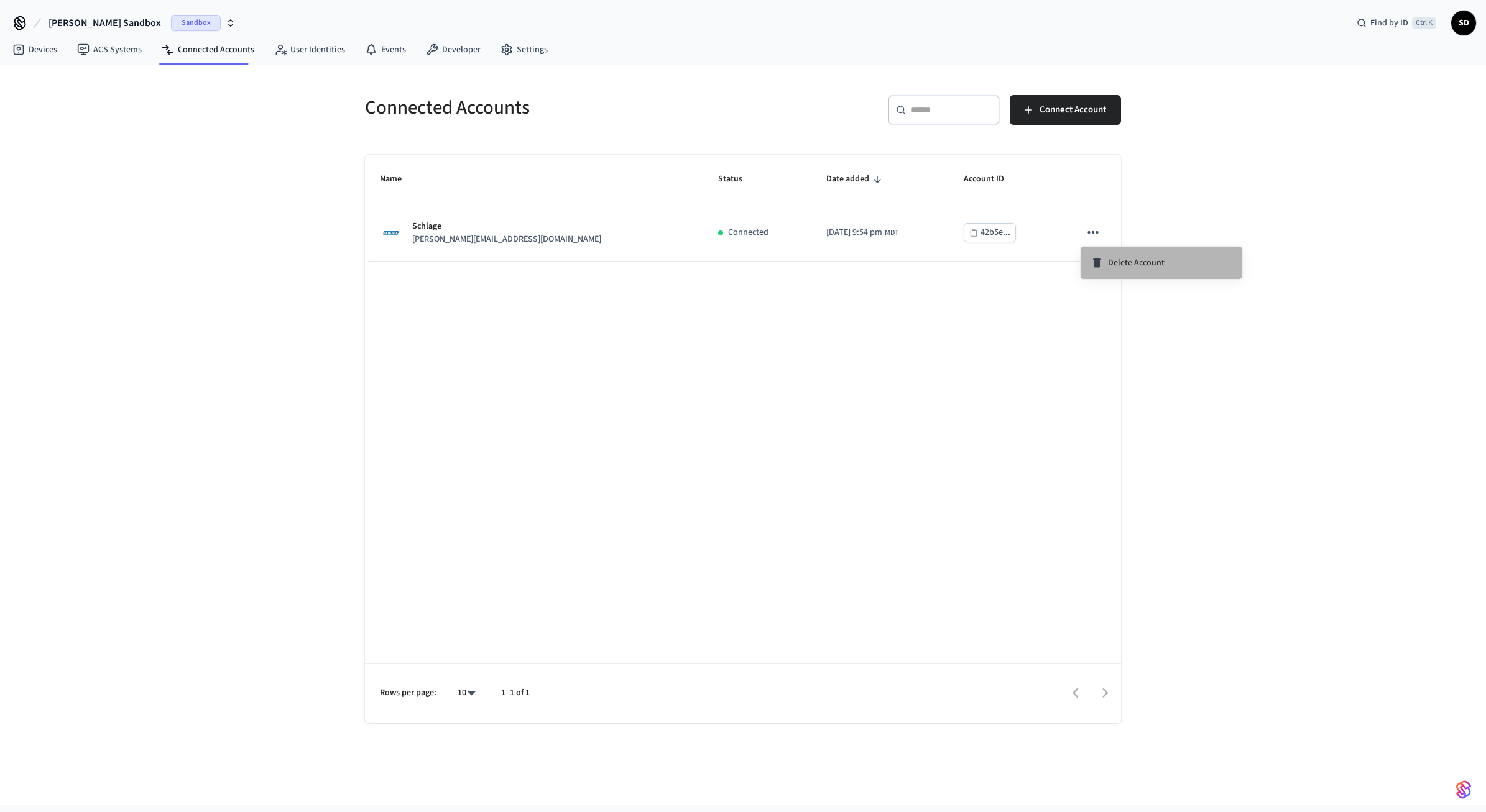
click at [1155, 269] on span "Delete Account" at bounding box center [1136, 263] width 57 height 13
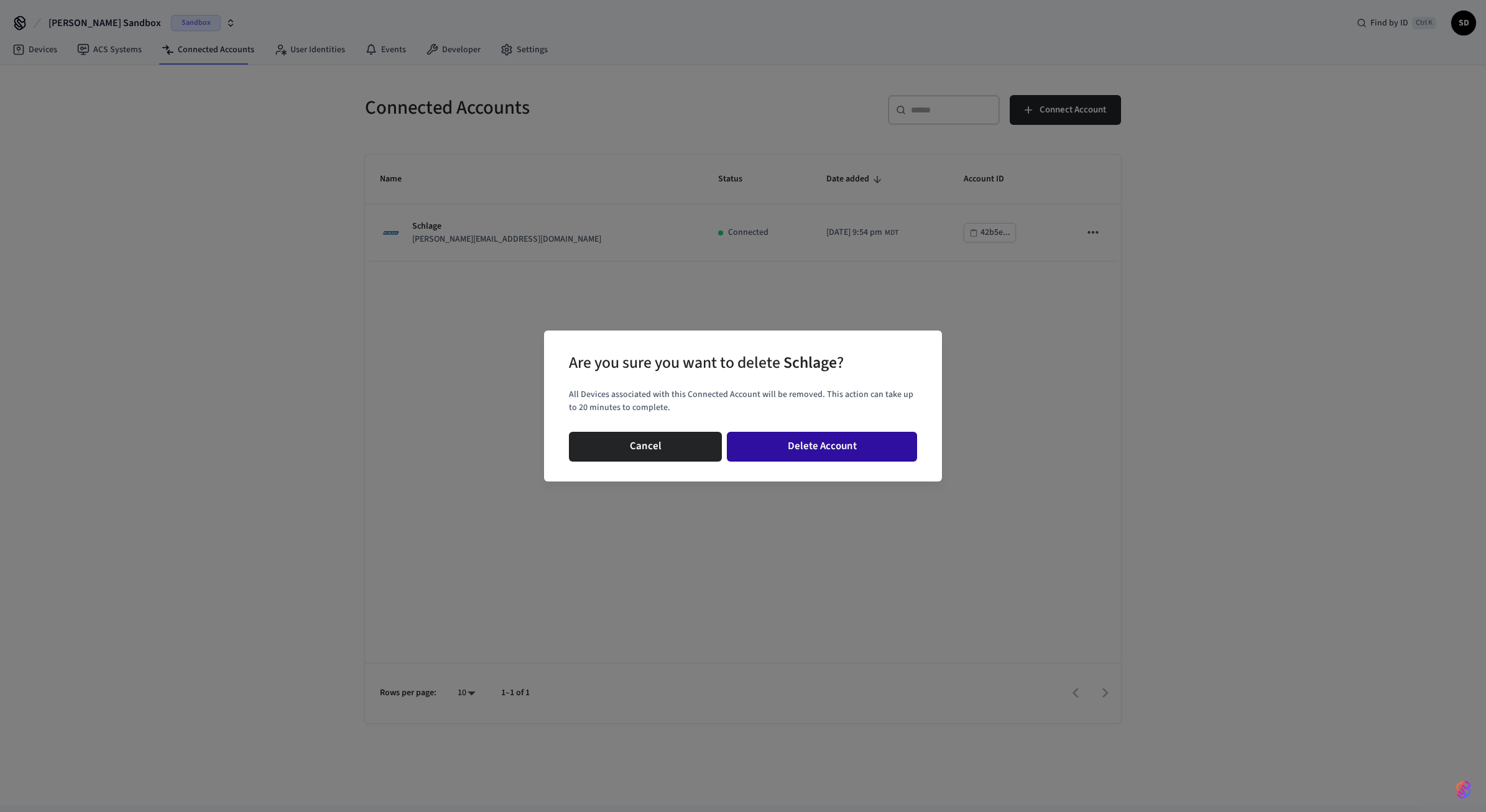
click at [826, 440] on button "Delete Account" at bounding box center [822, 447] width 190 height 30
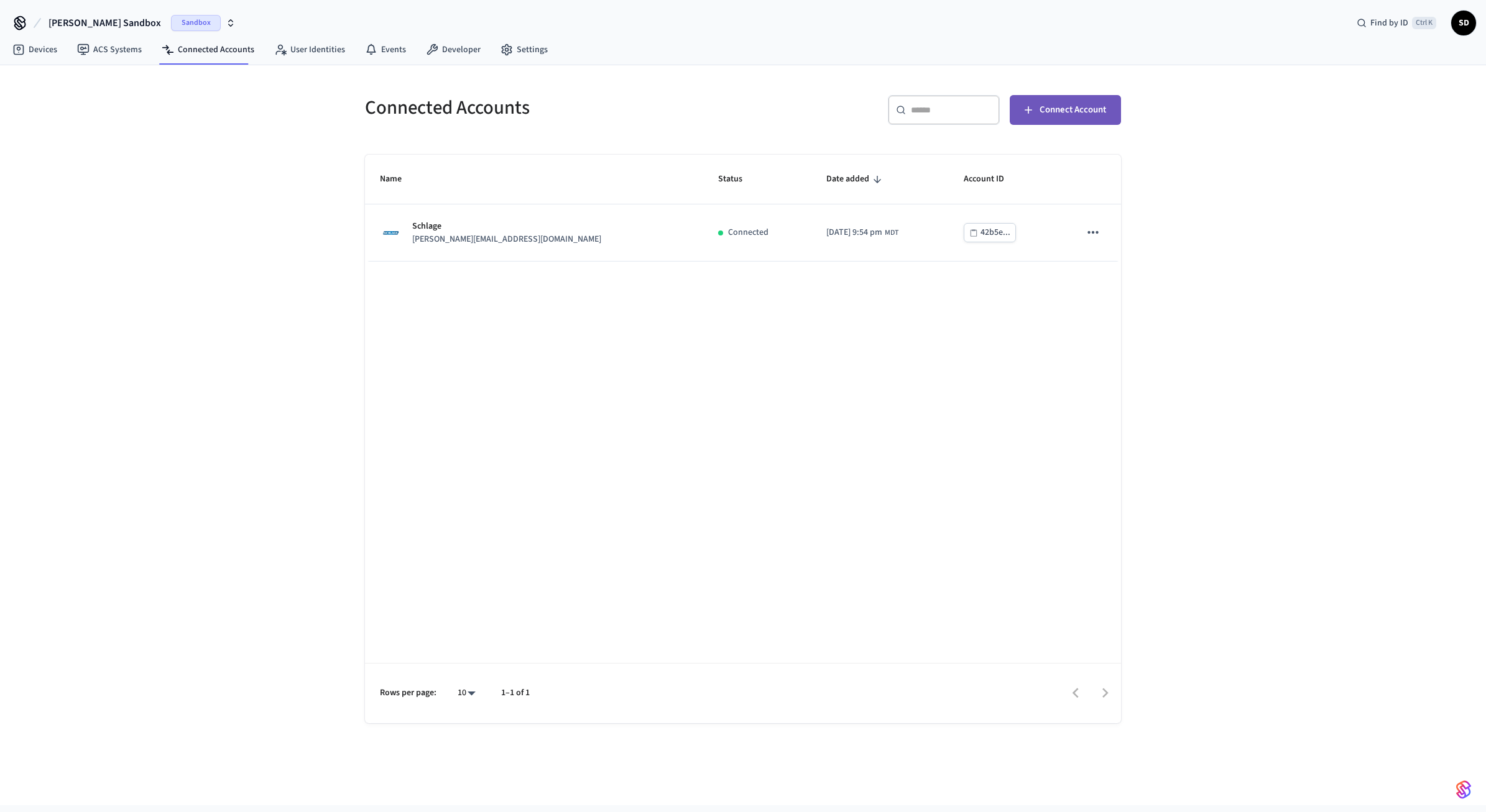
click at [1067, 106] on span "Connect Account" at bounding box center [1072, 110] width 67 height 16
drag, startPoint x: 290, startPoint y: 343, endPoint x: 230, endPoint y: 227, distance: 130.6
click at [289, 342] on div "Connected Accounts ​ ​ Connect Account Name Status Date added Account ID Schlag…" at bounding box center [743, 435] width 1486 height 740
click at [39, 48] on link "Devices" at bounding box center [35, 50] width 64 height 22
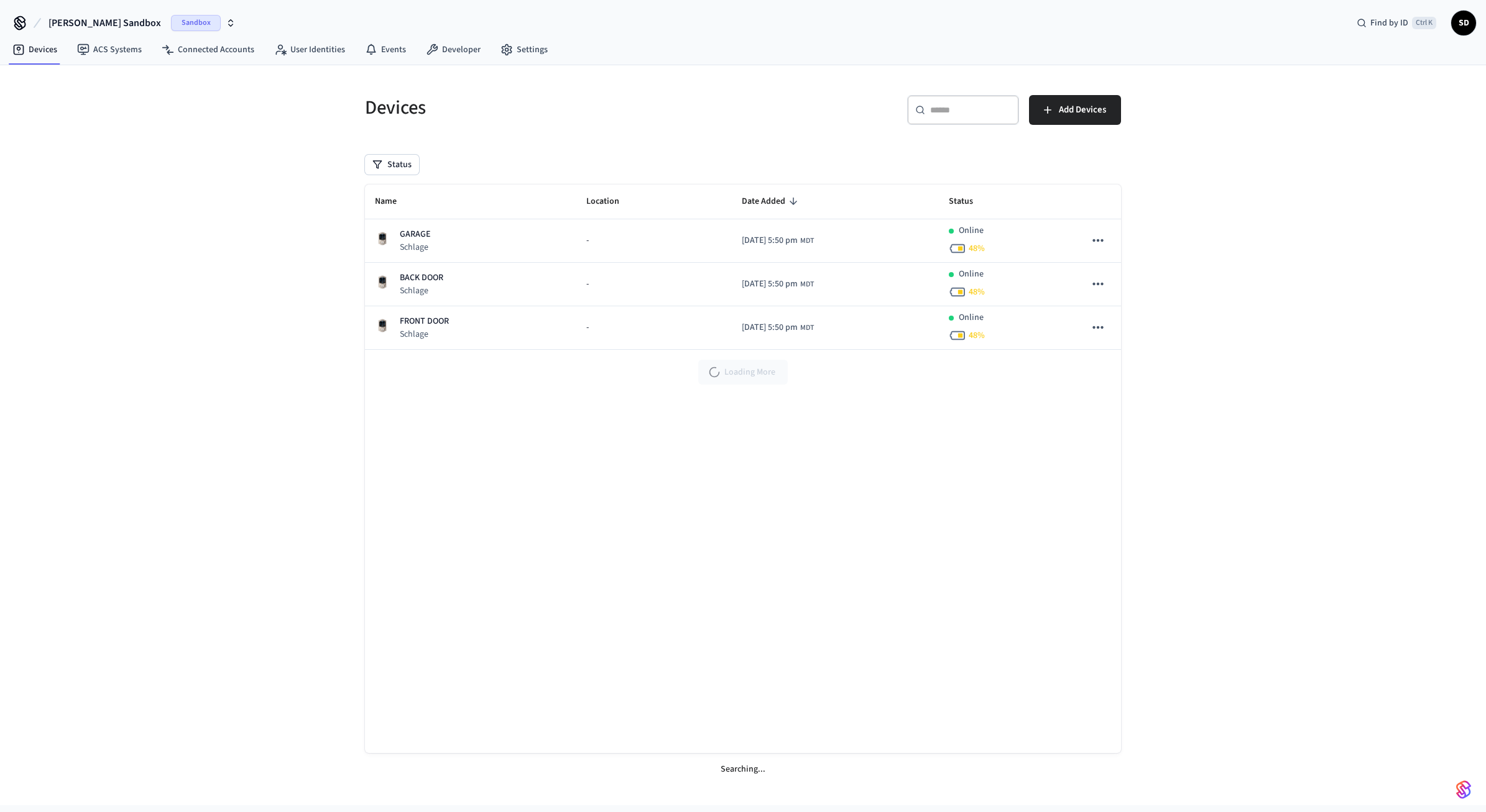
click at [776, 262] on div "Devices ​ ​ Add Devices Status Name Location Date Added Status GARAGE Schlage -…" at bounding box center [743, 435] width 1486 height 740
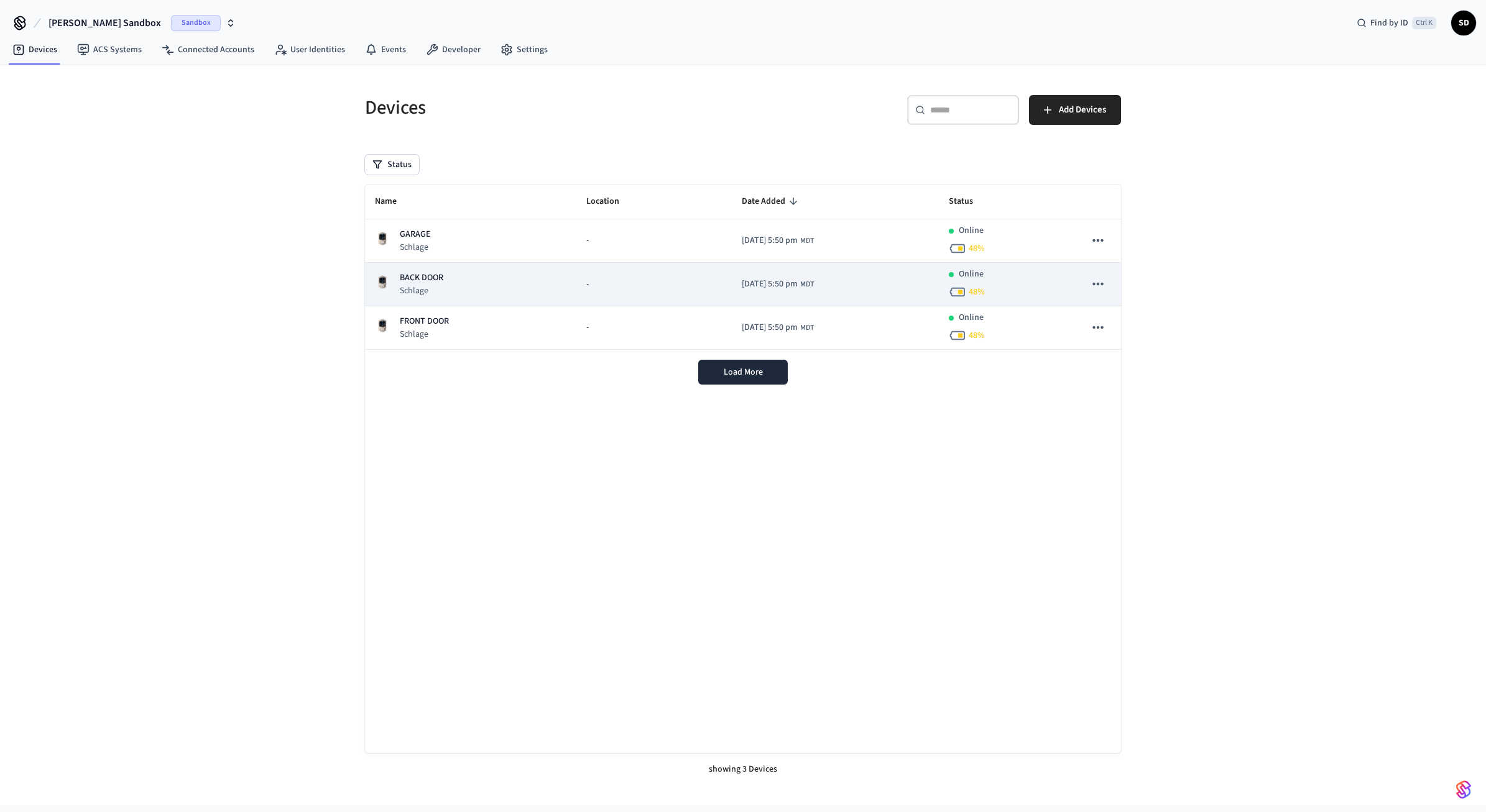
click at [525, 279] on div "BACK DOOR Schlage" at bounding box center [470, 284] width 191 height 25
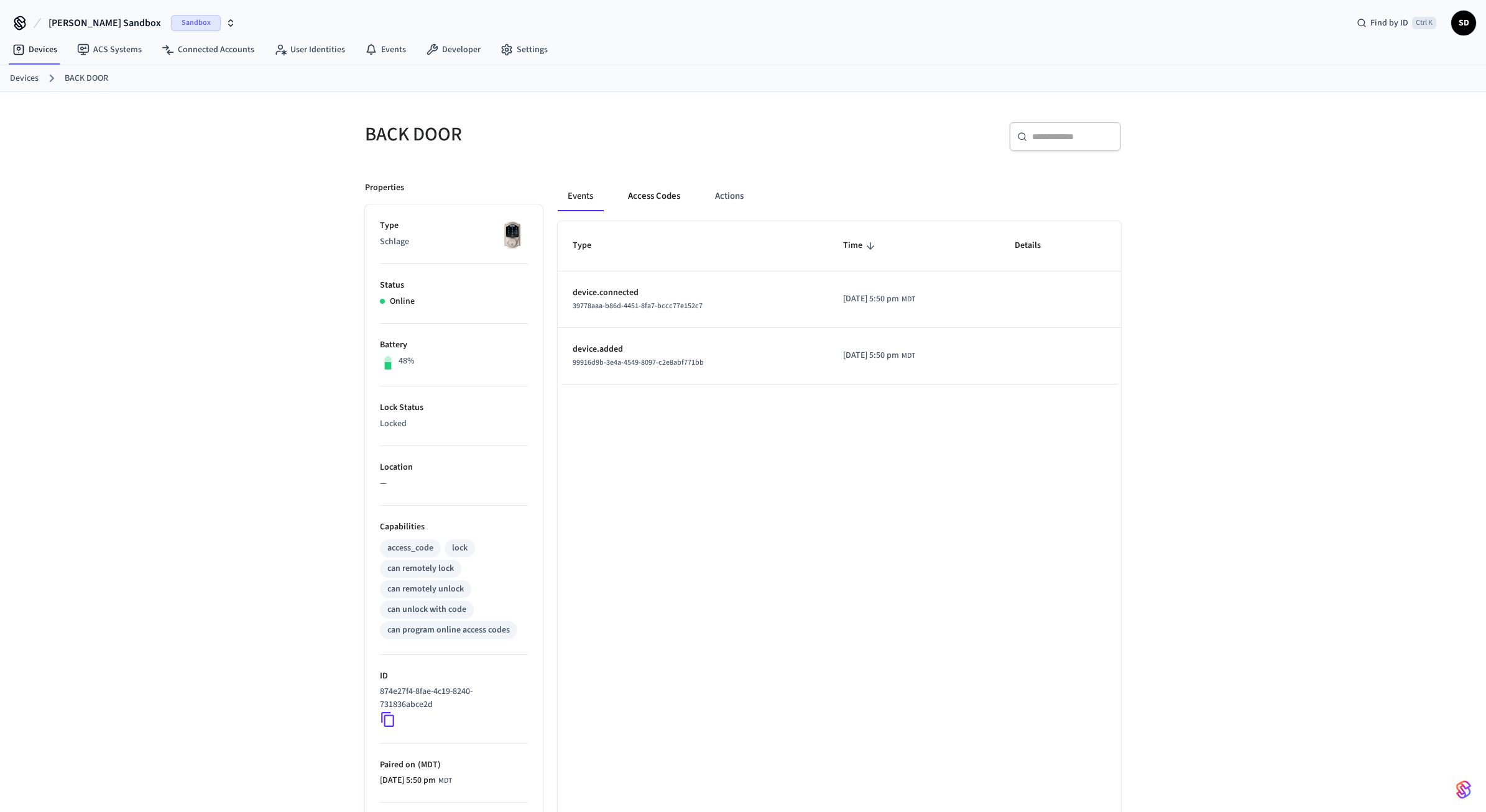
click at [657, 188] on button "Access Codes" at bounding box center [654, 196] width 72 height 30
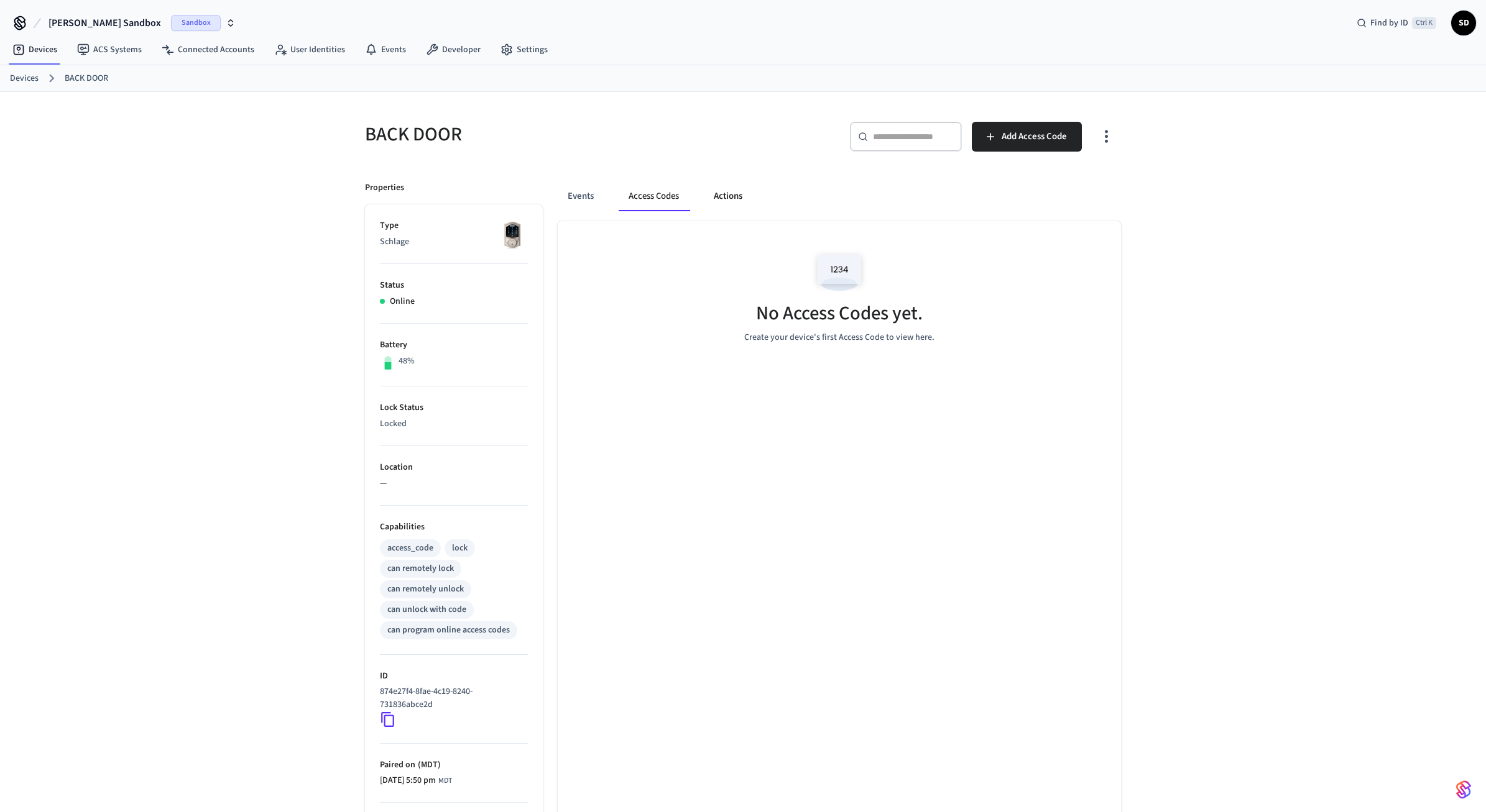
click at [712, 197] on button "Actions" at bounding box center [728, 196] width 48 height 30
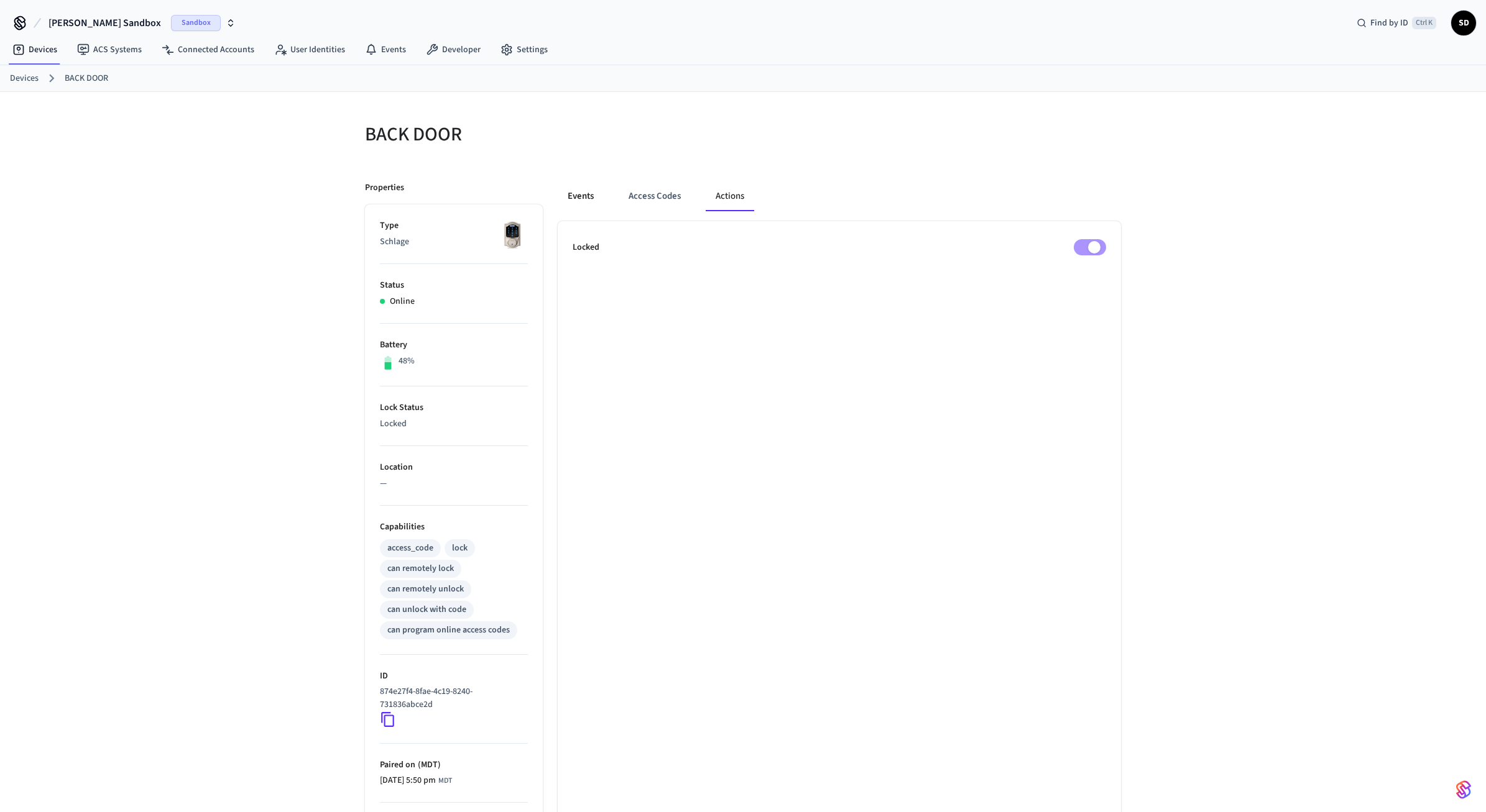
click at [596, 196] on button "Events" at bounding box center [581, 196] width 46 height 30
click at [318, 52] on link "User Identities" at bounding box center [310, 50] width 91 height 22
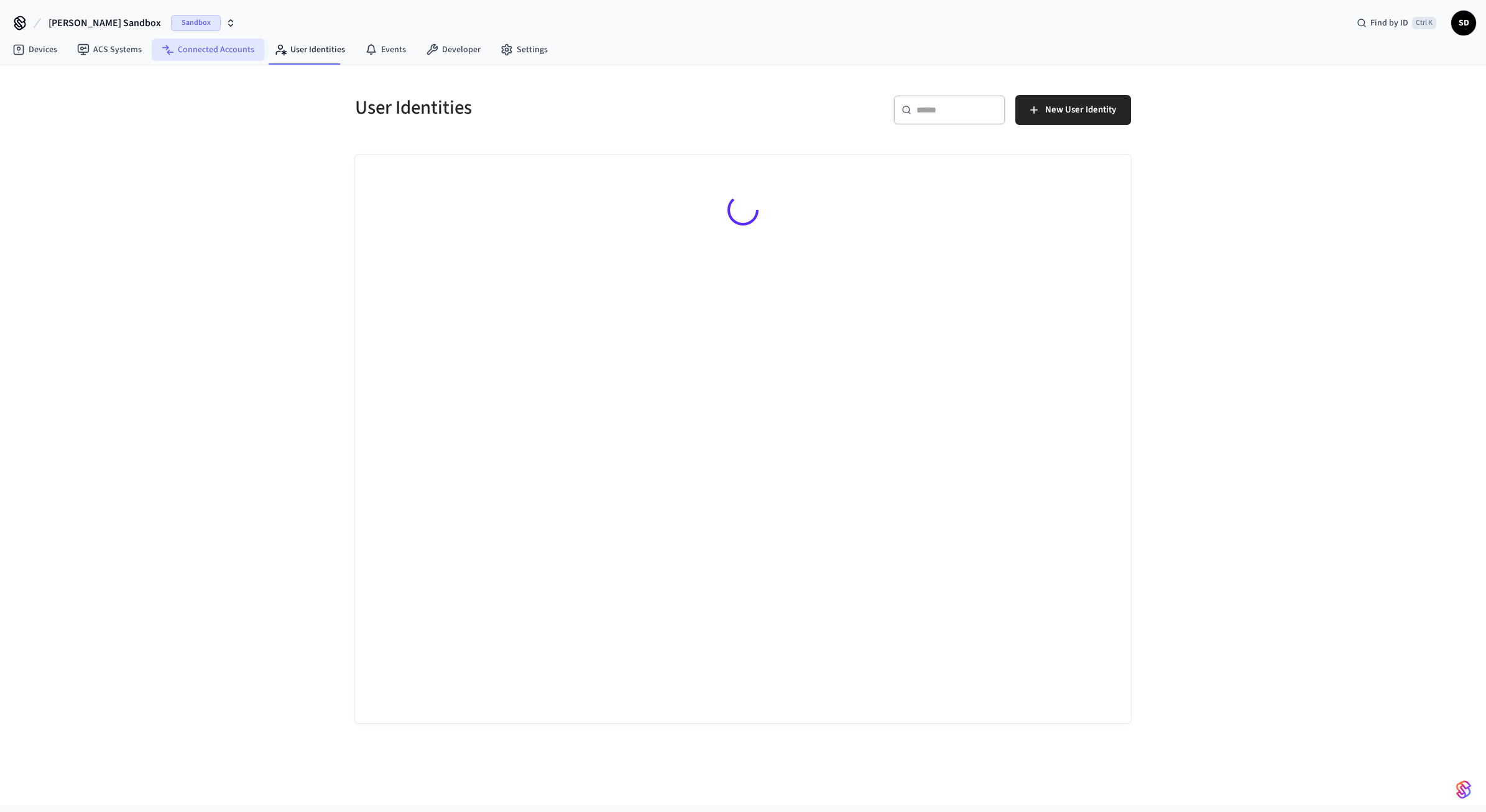
click at [189, 52] on link "Connected Accounts" at bounding box center [208, 50] width 113 height 22
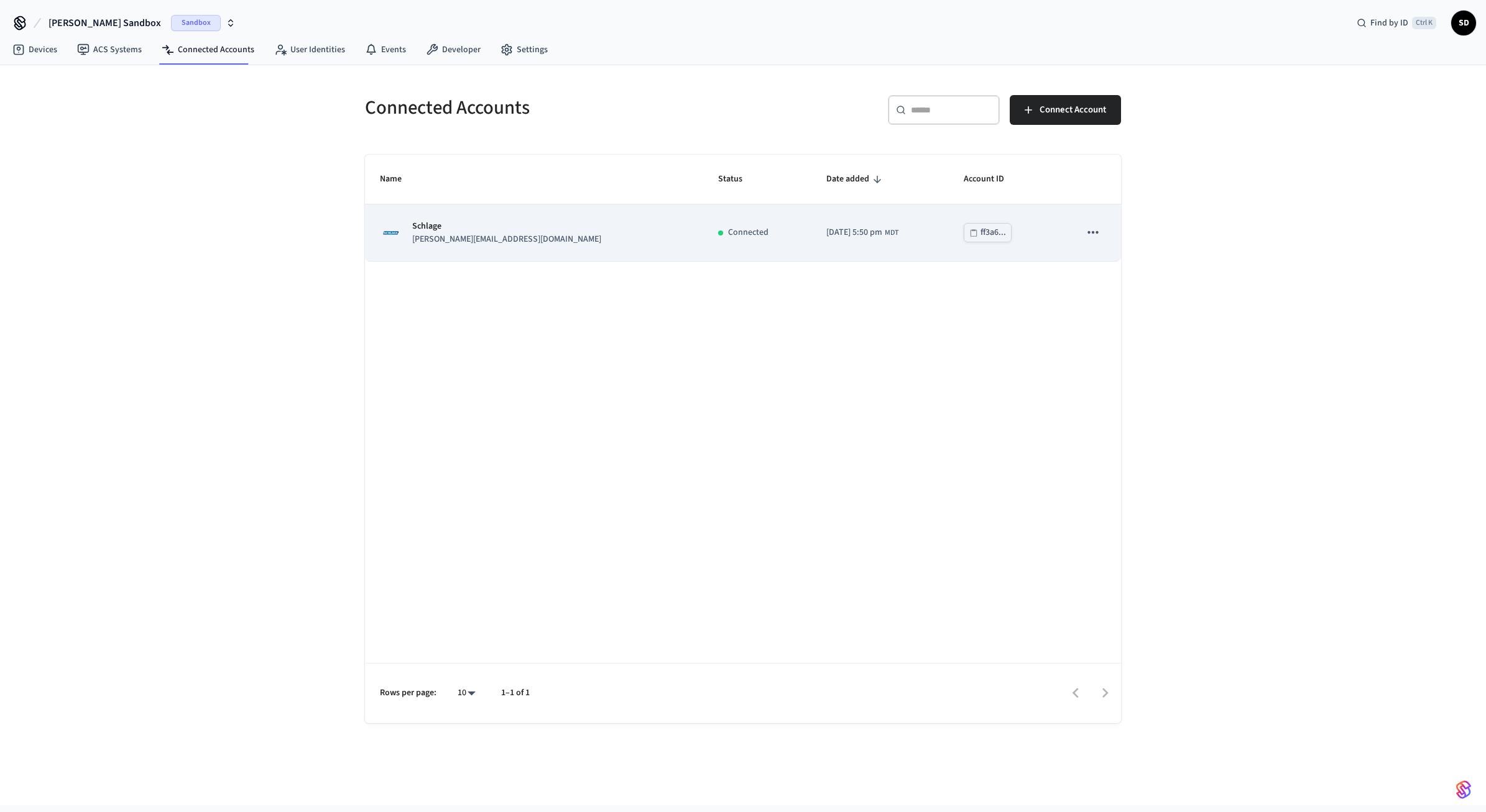
click at [1085, 232] on icon "sticky table" at bounding box center [1092, 232] width 16 height 16
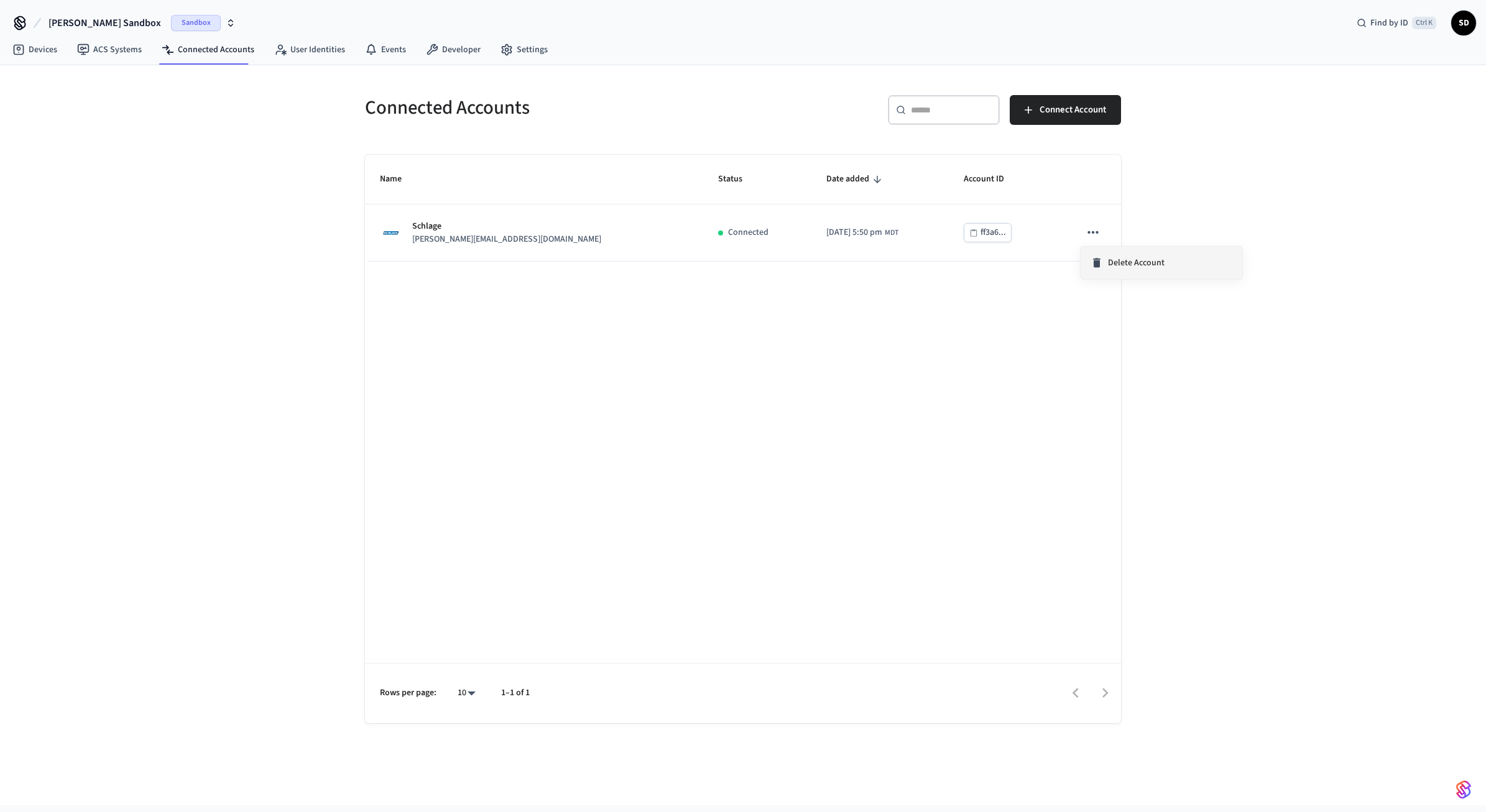
click at [1123, 274] on li "Delete Account" at bounding box center [1161, 262] width 162 height 32
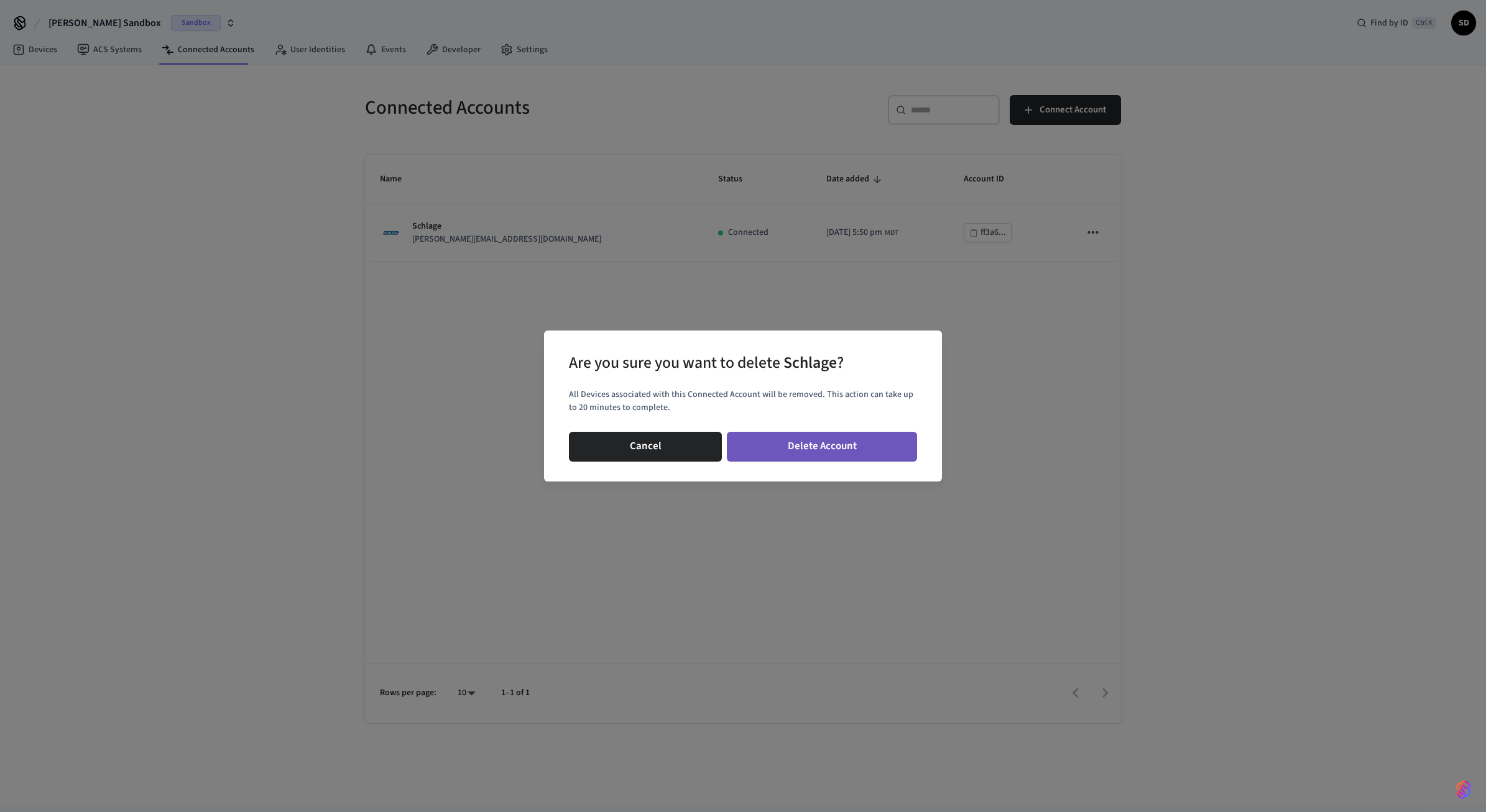
click at [834, 447] on button "Delete Account" at bounding box center [822, 447] width 190 height 30
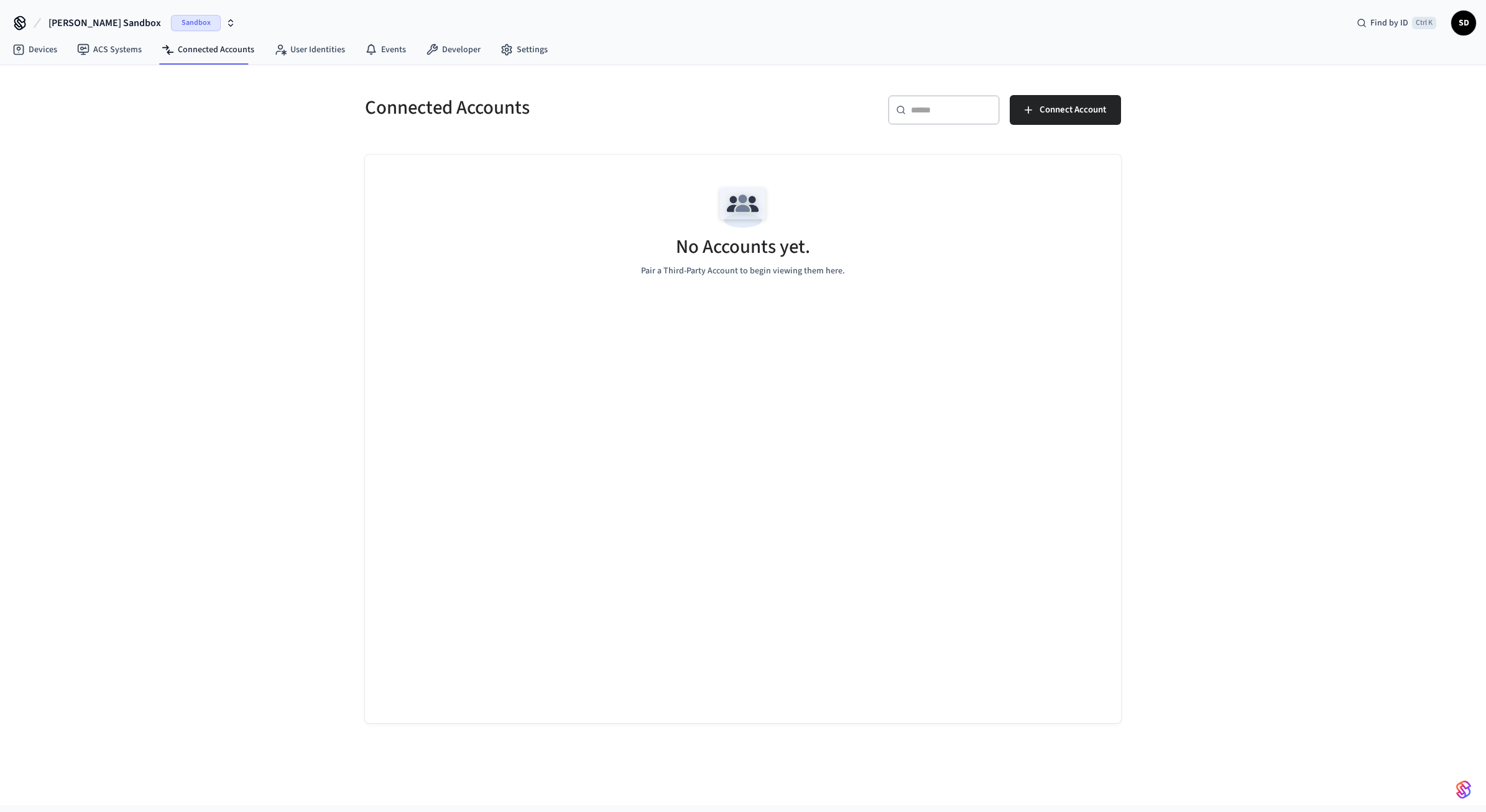
click at [1067, 405] on div "Connected Accounts ​ ​ Connect Account No Accounts yet. Pair a Third-Party Acco…" at bounding box center [743, 435] width 1486 height 740
click at [1078, 318] on div "No Accounts yet. Pair a Third-Party Account to begin viewing them here." at bounding box center [743, 439] width 756 height 568
click at [1074, 111] on span "Connect Account" at bounding box center [1072, 110] width 67 height 16
click at [455, 44] on link "Developer" at bounding box center [453, 50] width 75 height 22
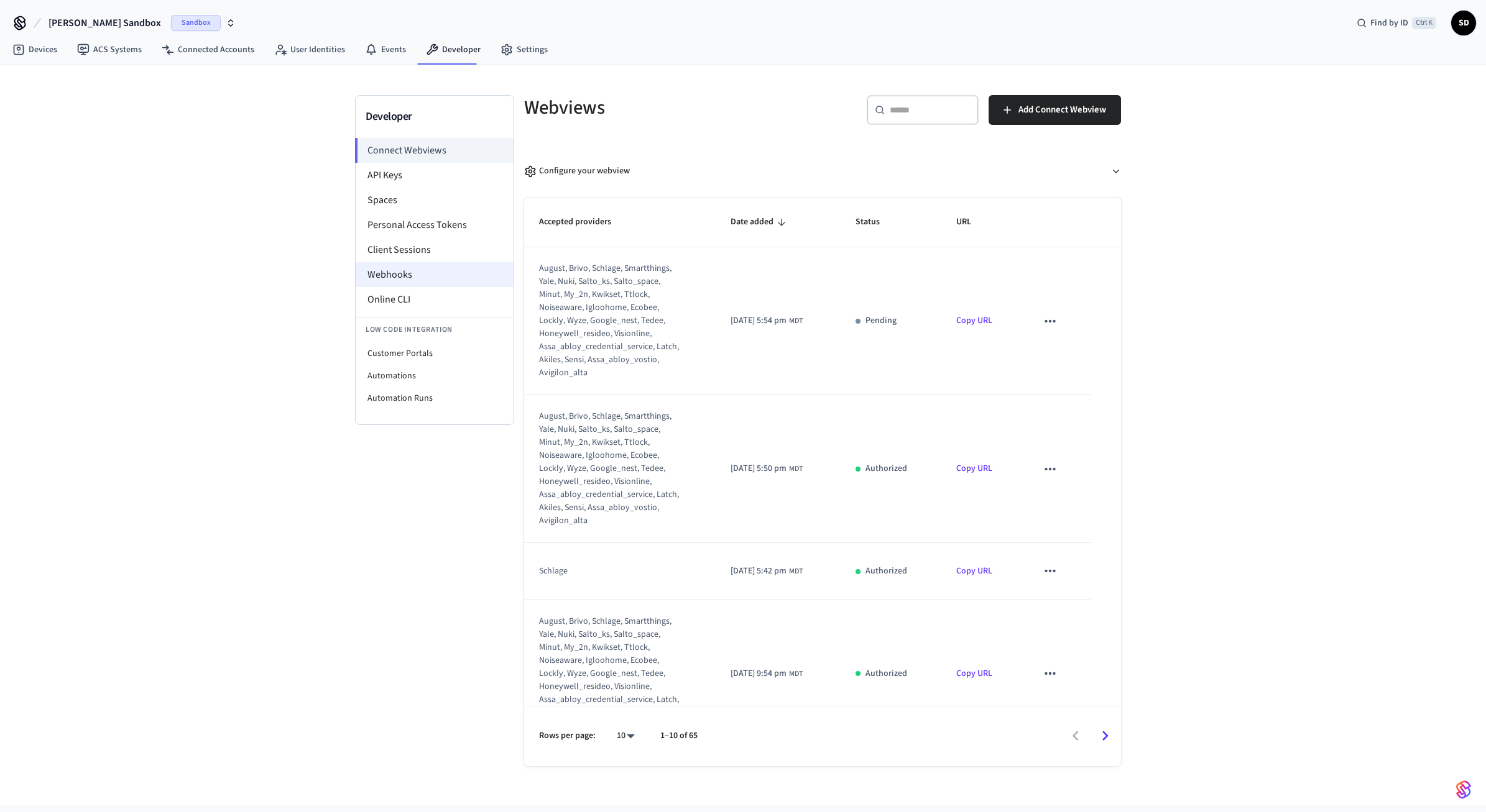
click at [424, 280] on li "Webhooks" at bounding box center [435, 275] width 158 height 25
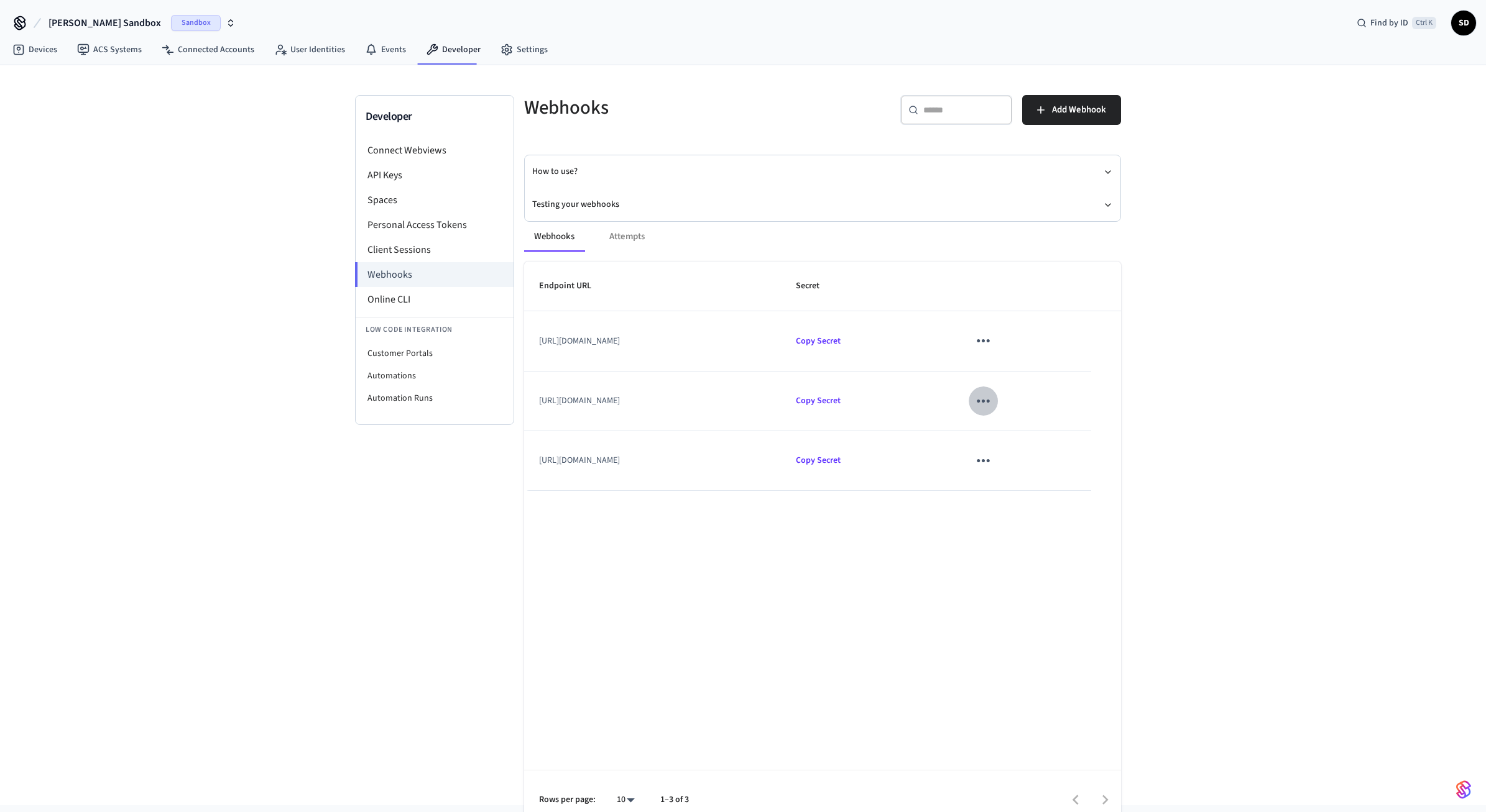
click at [993, 404] on icon "sticky table" at bounding box center [983, 401] width 20 height 20
click at [1044, 468] on icon at bounding box center [1046, 472] width 10 height 10
click at [993, 405] on icon "sticky table" at bounding box center [983, 401] width 20 height 20
drag, startPoint x: 1046, startPoint y: 472, endPoint x: 1011, endPoint y: 407, distance: 73.8
click at [1046, 470] on icon at bounding box center [1046, 472] width 6 height 8
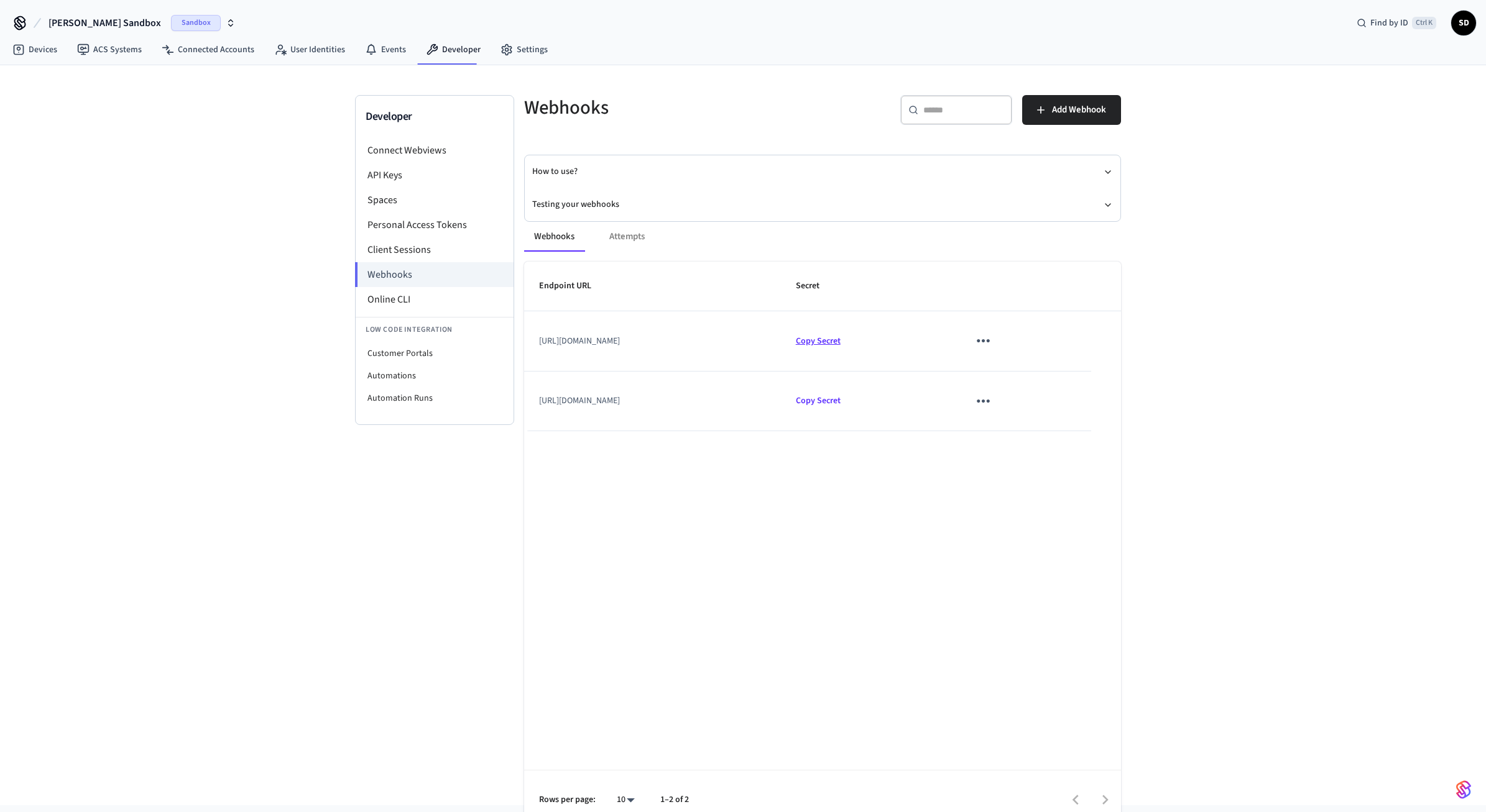
click at [840, 343] on span "Copy Secret" at bounding box center [818, 342] width 45 height 13
click at [1237, 178] on div "Developer Connect Webviews API Keys Spaces Personal Access Tokens Client Sessio…" at bounding box center [743, 435] width 1486 height 740
click at [228, 46] on link "Connected Accounts" at bounding box center [208, 50] width 113 height 22
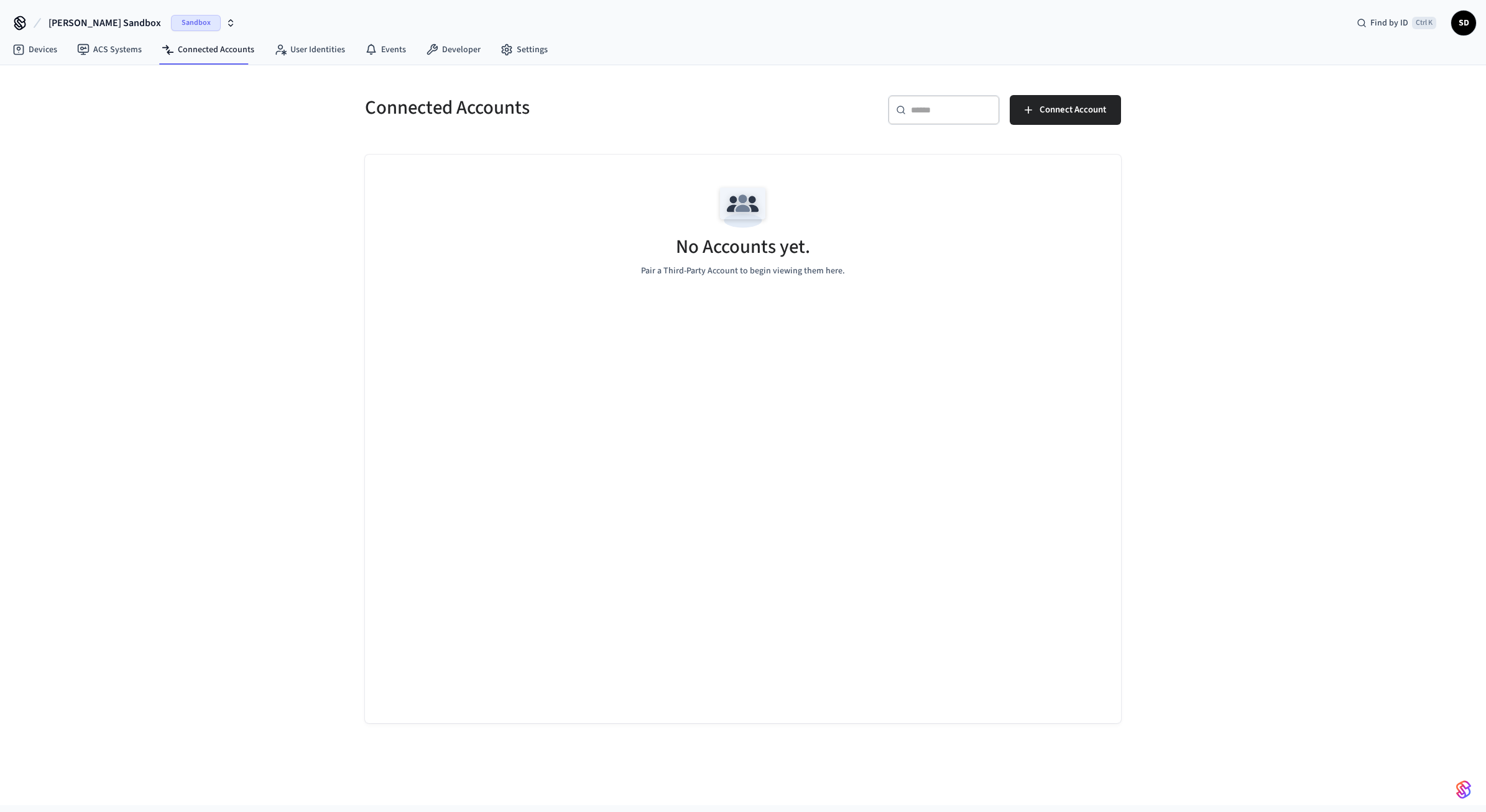
click at [1088, 131] on div "​ ​ Connect Account" at bounding box center [936, 115] width 370 height 40
click at [1092, 113] on span "Connect Account" at bounding box center [1072, 110] width 67 height 16
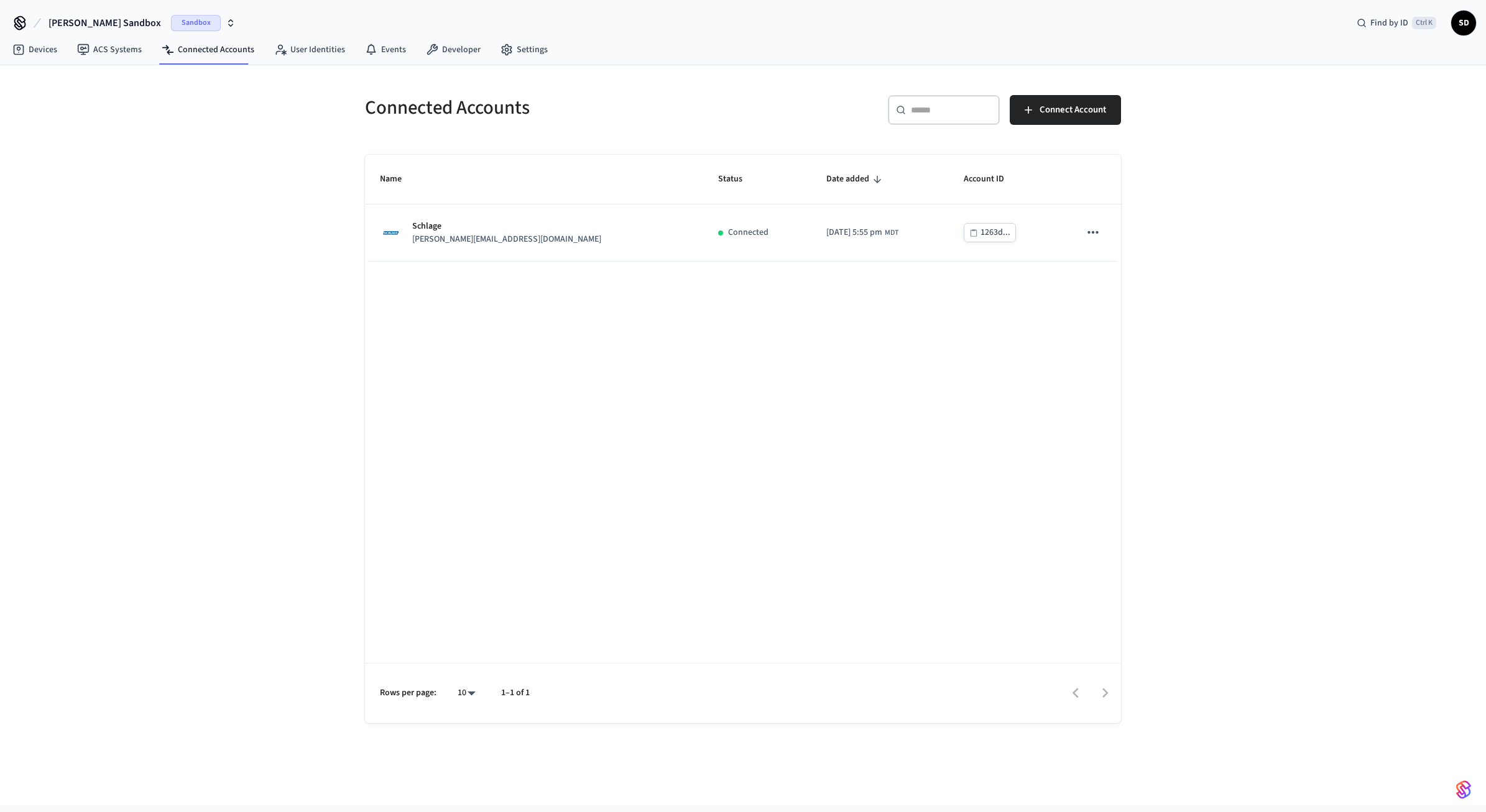
click at [197, 147] on div "Connected Accounts ​ ​ Connect Account Name Status Date added Account ID Schlag…" at bounding box center [743, 435] width 1486 height 740
click at [45, 46] on link "Devices" at bounding box center [35, 50] width 64 height 22
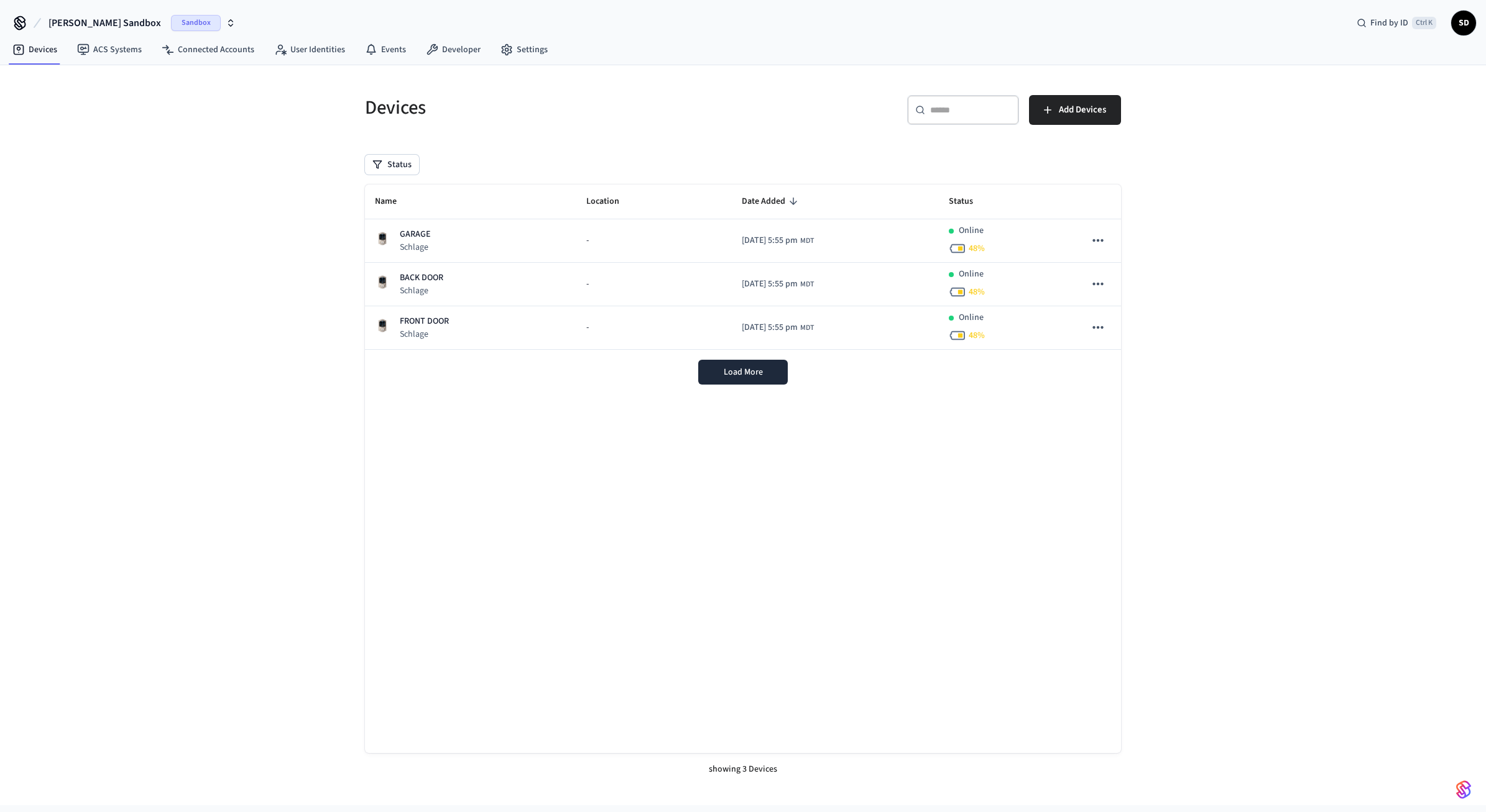
click at [229, 247] on div "Devices ​ ​ Add Devices Status Name Location Date Added Status GARAGE Schlage -…" at bounding box center [743, 435] width 1486 height 740
click at [875, 541] on div "Name Location Date Added Status GARAGE Schlage - [DATE] 5:55 pm MDT Online 48 %…" at bounding box center [743, 469] width 756 height 568
click at [1255, 365] on div "Devices ​ ​ Add Devices Status Name Location Date Added Status GARAGE Schlage -…" at bounding box center [743, 435] width 1486 height 740
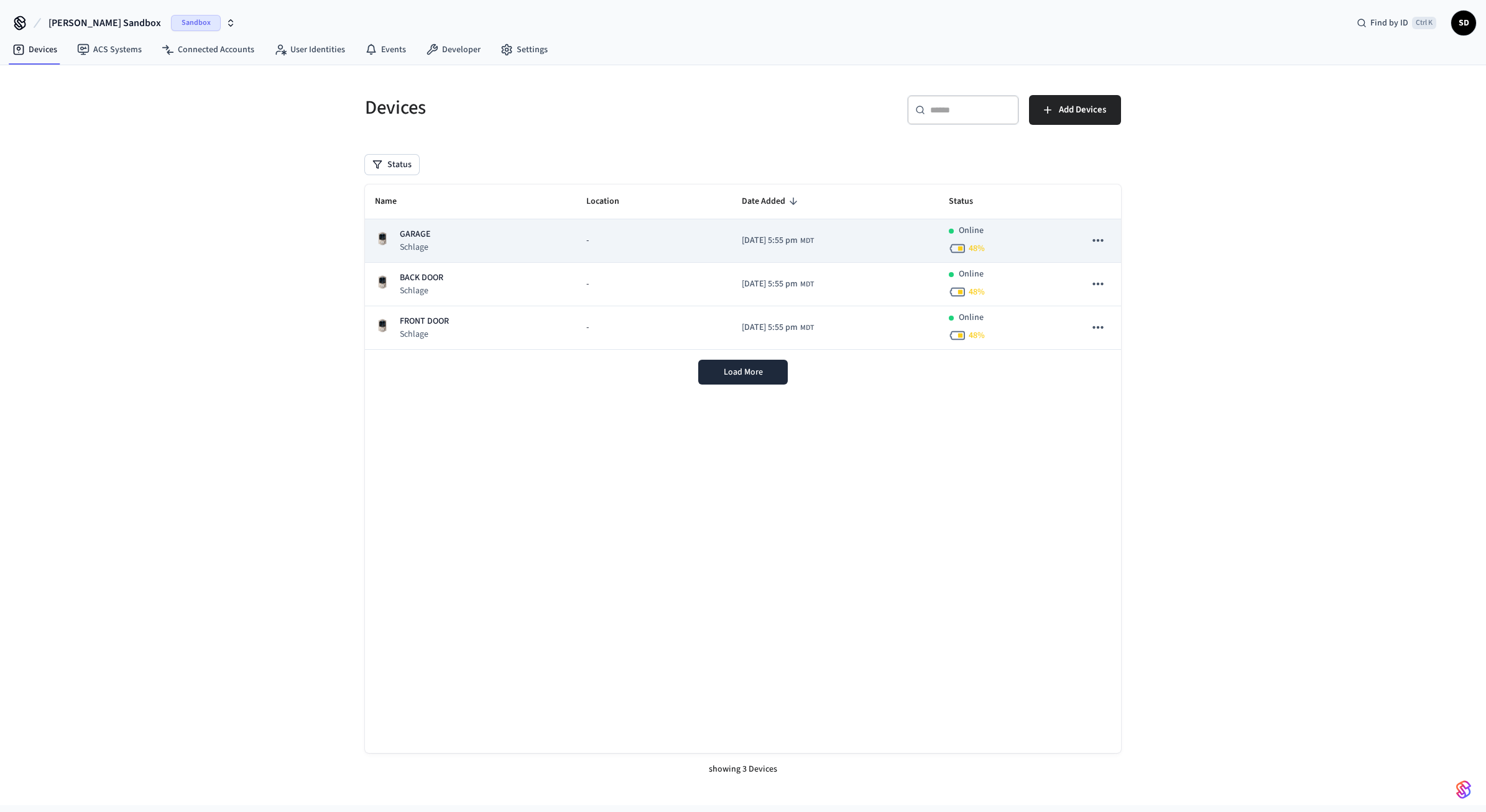
click at [814, 243] on td "[DATE] 5:55 pm MDT" at bounding box center [835, 241] width 207 height 43
